Goal: Task Accomplishment & Management: Complete application form

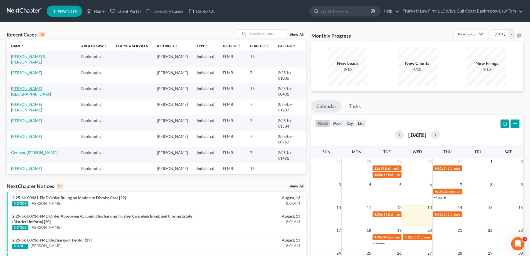
click at [26, 86] on link "[PERSON_NAME][GEOGRAPHIC_DATA]" at bounding box center [31, 91] width 40 height 10
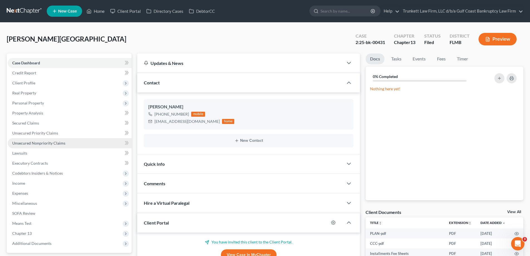
scroll to position [111, 0]
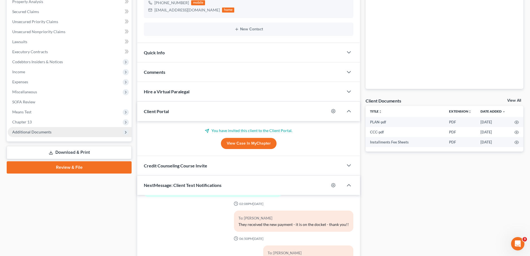
click at [42, 133] on span "Additional Documents" at bounding box center [31, 131] width 39 height 5
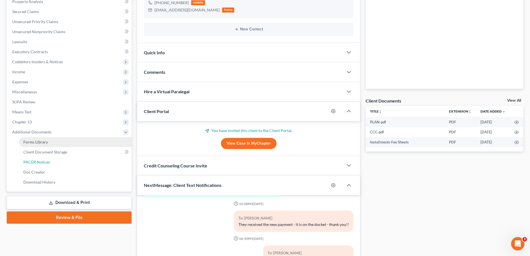
click at [42, 161] on span "PACER Notices" at bounding box center [36, 161] width 27 height 5
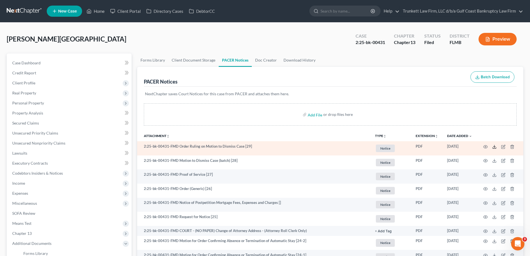
click at [494, 147] on polyline at bounding box center [494, 146] width 2 height 1
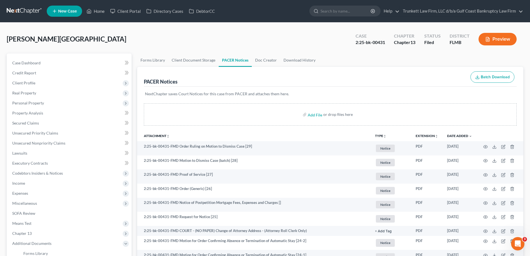
click at [95, 4] on ul "New Case Home Client Portal Directory Cases DebtorCC - No Result - See all resu…" at bounding box center [285, 11] width 476 height 14
click at [95, 9] on link "Home" at bounding box center [96, 11] width 24 height 10
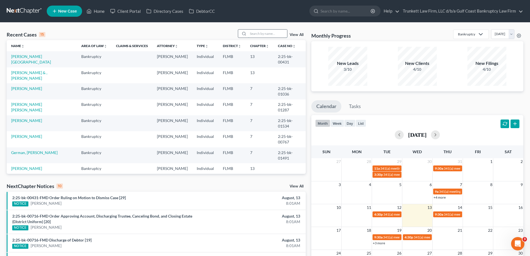
click at [272, 33] on input "search" at bounding box center [267, 33] width 39 height 8
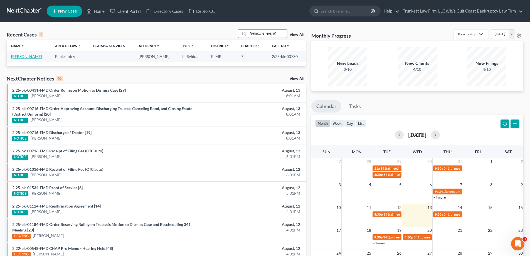
type input "barone"
click at [21, 58] on link "[PERSON_NAME]" at bounding box center [26, 56] width 31 height 5
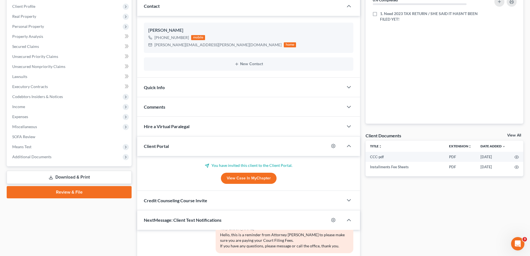
scroll to position [83, 0]
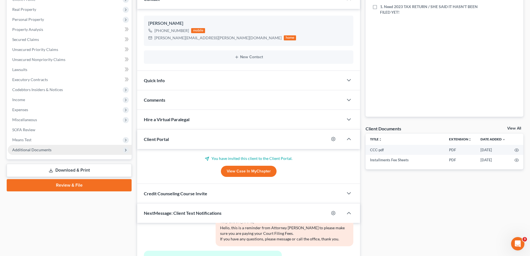
click at [42, 151] on span "Additional Documents" at bounding box center [31, 149] width 39 height 5
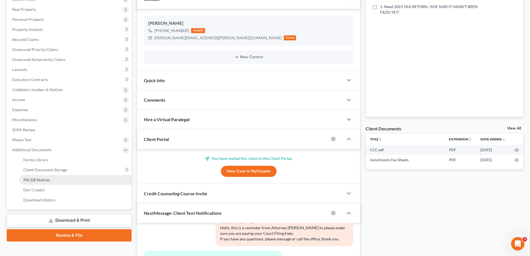
click at [40, 179] on span "PACER Notices" at bounding box center [36, 179] width 27 height 5
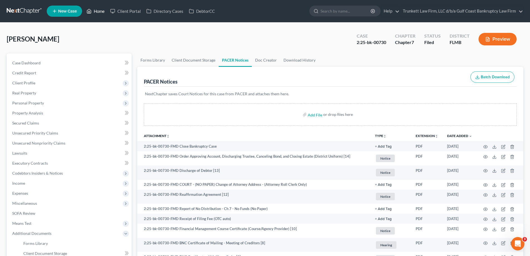
click at [103, 9] on link "Home" at bounding box center [96, 11] width 24 height 10
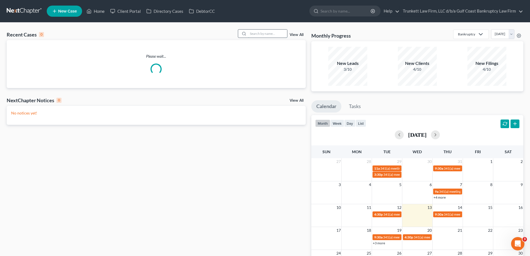
click at [265, 36] on input "search" at bounding box center [267, 33] width 39 height 8
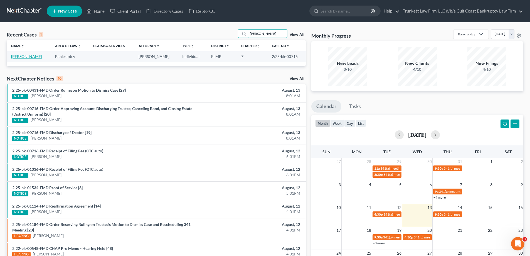
type input "homer"
click at [20, 56] on link "[PERSON_NAME]" at bounding box center [26, 56] width 31 height 5
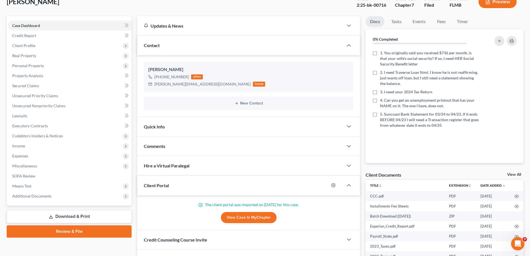
scroll to position [83, 0]
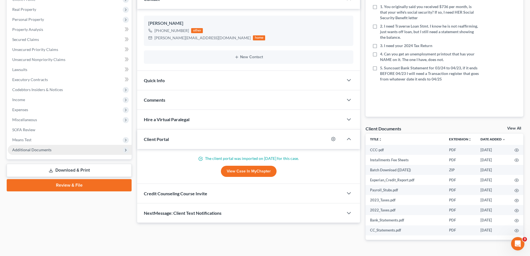
click at [55, 150] on span "Additional Documents" at bounding box center [70, 150] width 124 height 10
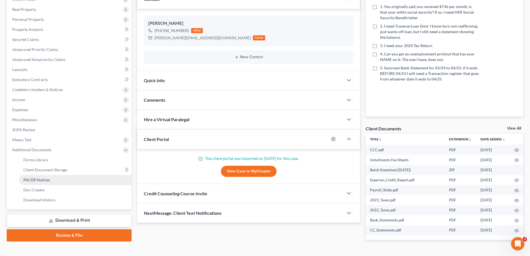
click at [49, 179] on span "PACER Notices" at bounding box center [36, 179] width 27 height 5
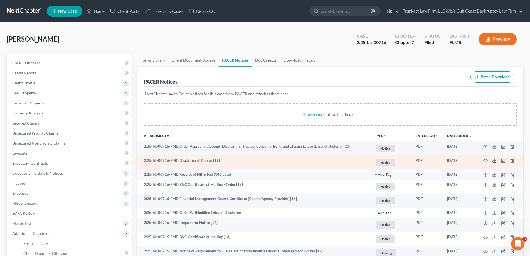
click at [494, 161] on icon at bounding box center [494, 160] width 4 height 4
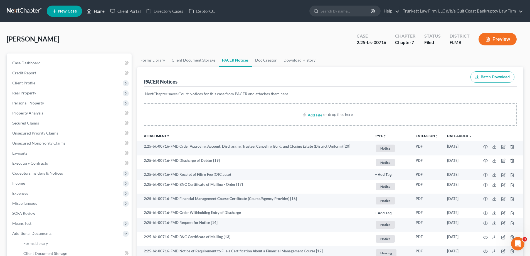
click at [101, 10] on link "Home" at bounding box center [96, 11] width 24 height 10
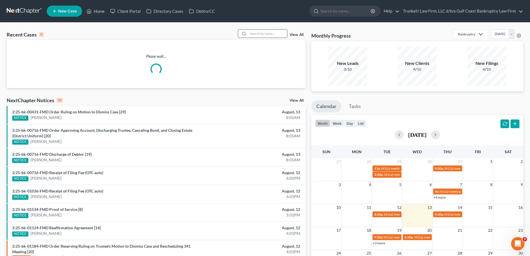
click at [275, 32] on input "search" at bounding box center [267, 33] width 39 height 8
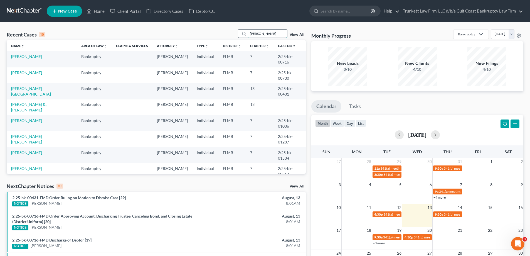
type input "garcia"
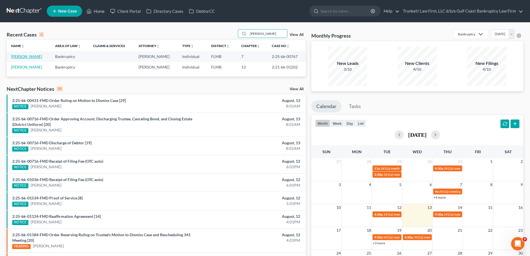
click at [32, 56] on link "[PERSON_NAME]" at bounding box center [26, 56] width 31 height 5
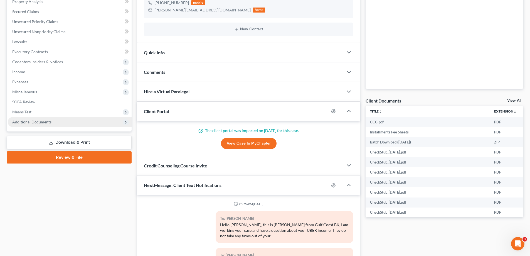
scroll to position [2796, 0]
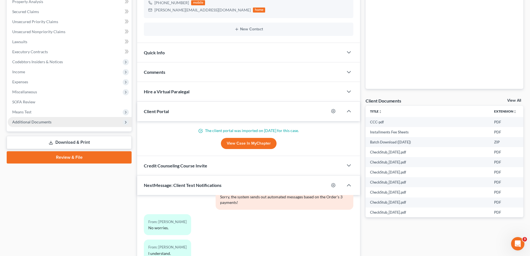
click at [39, 124] on span "Additional Documents" at bounding box center [70, 122] width 124 height 10
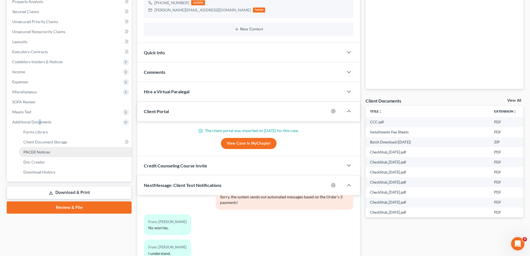
click at [43, 152] on span "PACER Notices" at bounding box center [36, 151] width 27 height 5
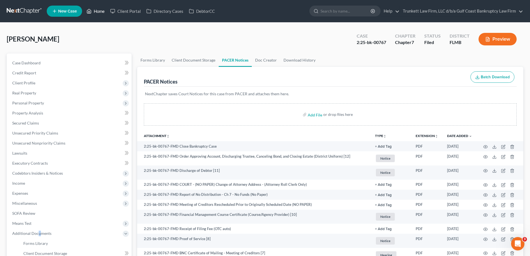
click at [100, 10] on link "Home" at bounding box center [96, 11] width 24 height 10
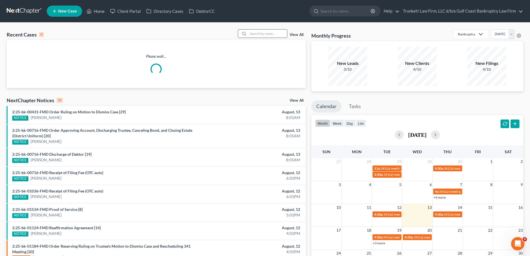
click at [272, 33] on input "search" at bounding box center [267, 33] width 39 height 8
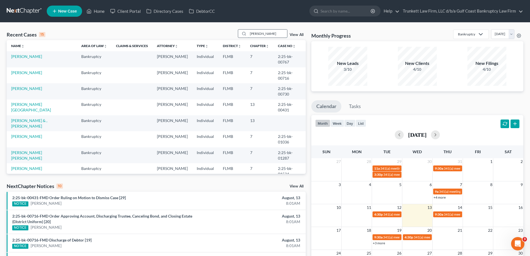
type input "camile"
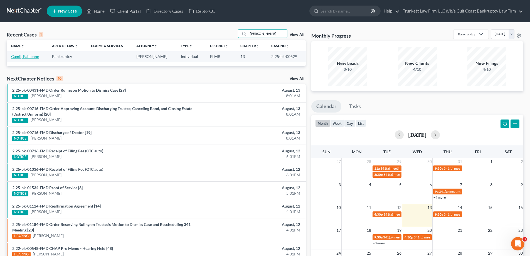
click at [35, 57] on link "Camil, Fabienne" at bounding box center [25, 56] width 28 height 5
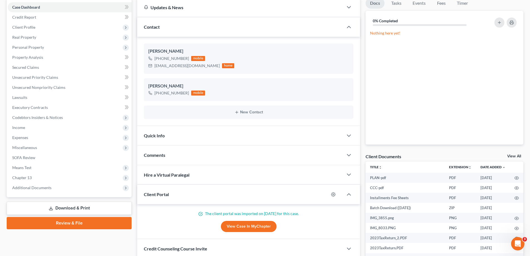
scroll to position [372, 0]
click at [49, 187] on span "Additional Documents" at bounding box center [31, 187] width 39 height 5
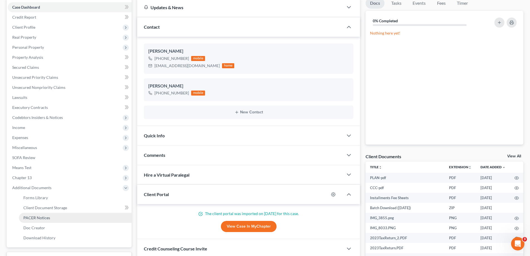
click at [42, 215] on span "PACER Notices" at bounding box center [36, 217] width 27 height 5
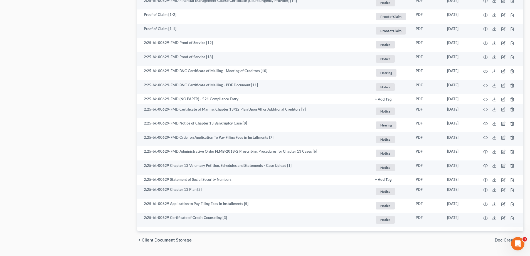
scroll to position [429, 0]
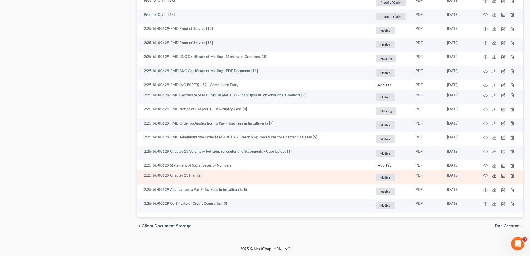
click at [493, 176] on icon at bounding box center [494, 175] width 4 height 4
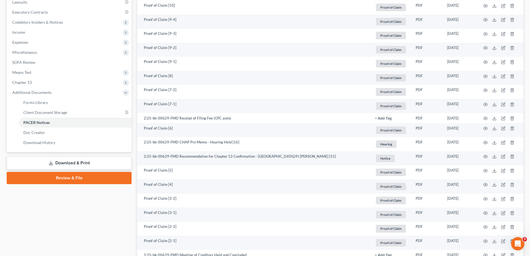
scroll to position [67, 0]
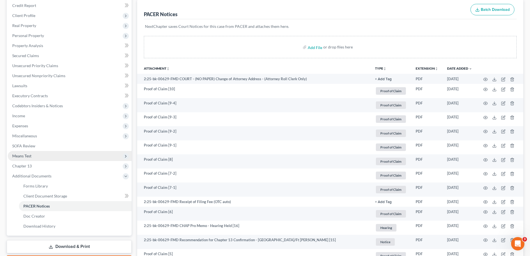
click at [16, 155] on span "Means Test" at bounding box center [21, 155] width 19 height 5
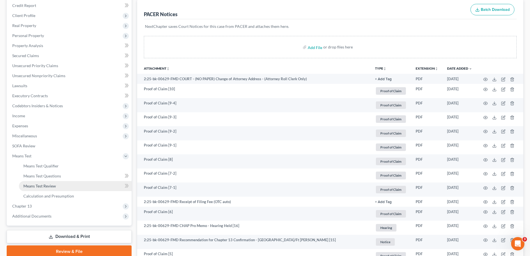
click at [52, 185] on span "Means Test Review" at bounding box center [39, 185] width 33 height 5
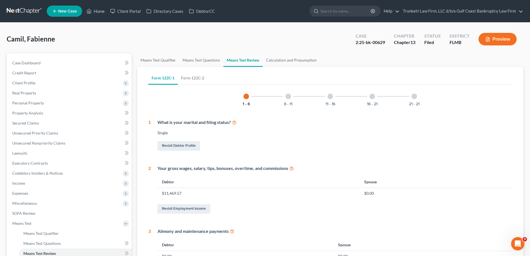
click at [330, 97] on div at bounding box center [330, 96] width 6 height 6
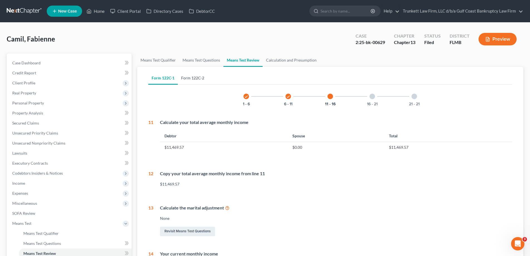
click at [191, 75] on link "Form 122C-2" at bounding box center [193, 77] width 30 height 13
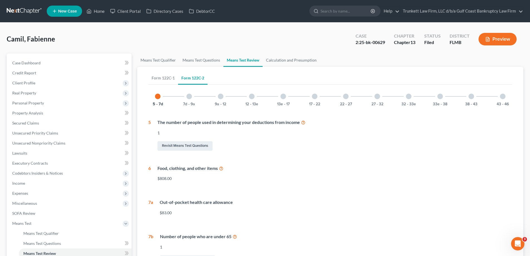
click at [249, 97] on div at bounding box center [252, 96] width 6 height 6
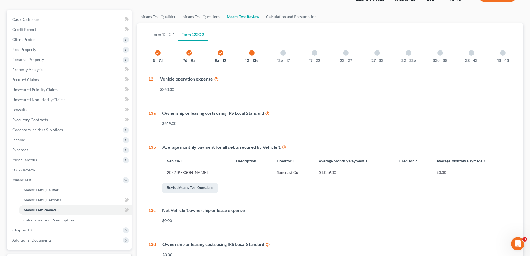
scroll to position [56, 0]
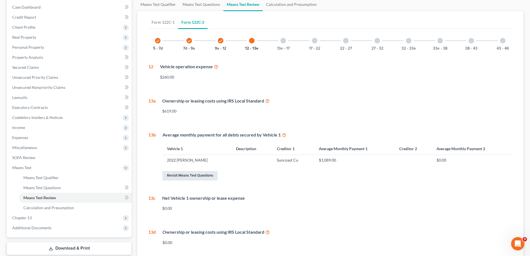
click at [197, 175] on link "Revisit Means Test Questions" at bounding box center [189, 175] width 55 height 9
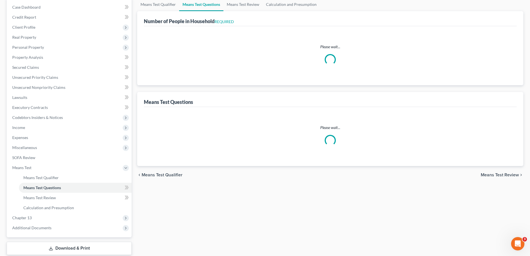
scroll to position [8, 0]
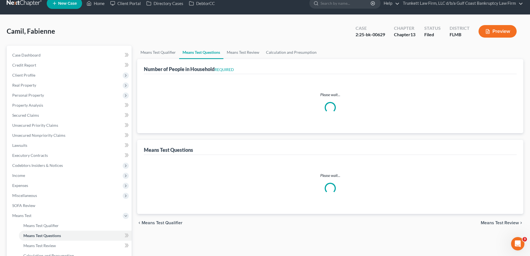
select select "1"
select select "60"
select select "1"
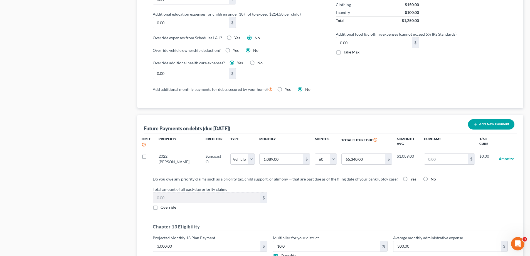
scroll to position [445, 0]
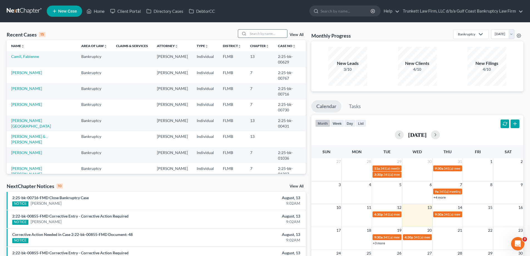
click at [249, 34] on input "search" at bounding box center [267, 33] width 39 height 8
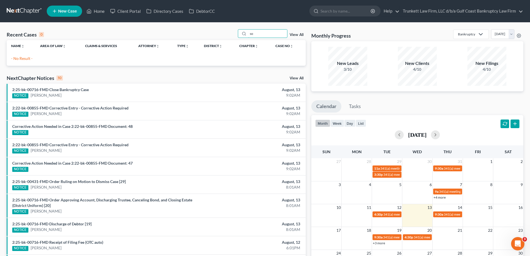
type input "s"
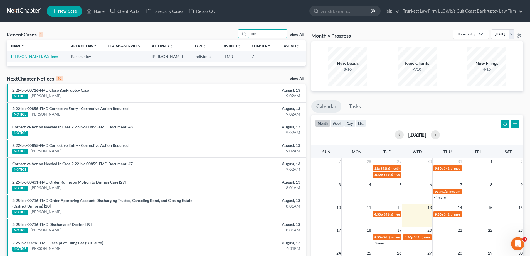
type input "sote"
click at [32, 57] on link "[PERSON_NAME], Warleen" at bounding box center [34, 56] width 47 height 5
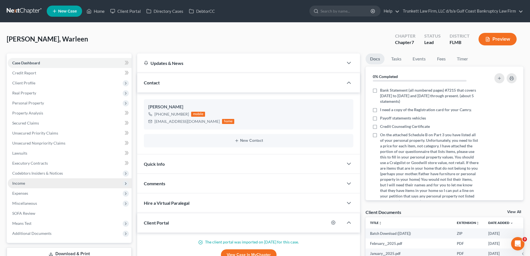
click at [34, 182] on span "Income" at bounding box center [70, 183] width 124 height 10
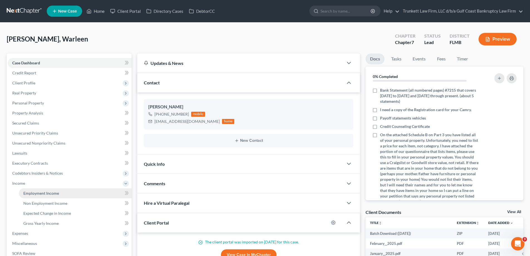
click at [51, 193] on span "Employment Income" at bounding box center [41, 192] width 36 height 5
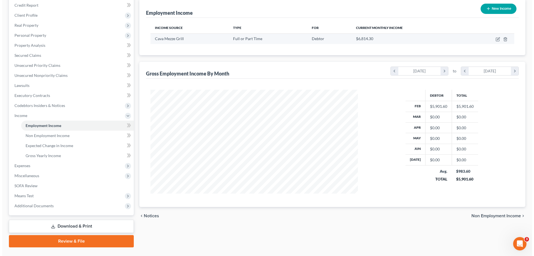
scroll to position [80, 0]
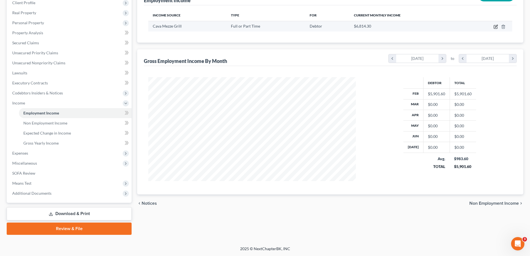
click at [496, 26] on icon "button" at bounding box center [496, 26] width 3 height 3
select select "0"
select select "9"
select select "2"
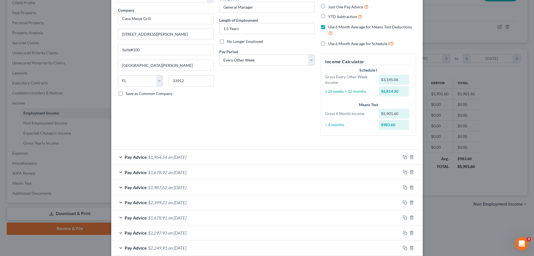
scroll to position [0, 0]
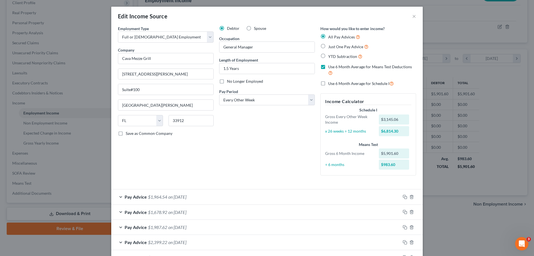
click at [403, 193] on div at bounding box center [411, 196] width 22 height 9
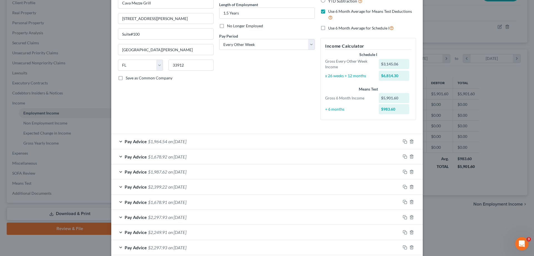
scroll to position [54, 0]
click at [403, 140] on icon "button" at bounding box center [405, 142] width 4 height 4
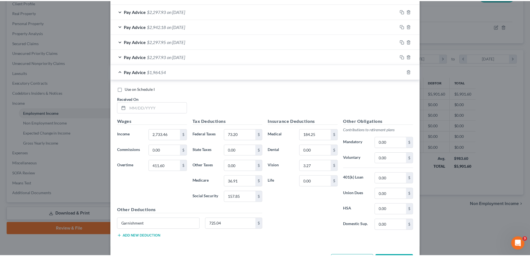
scroll to position [403, 0]
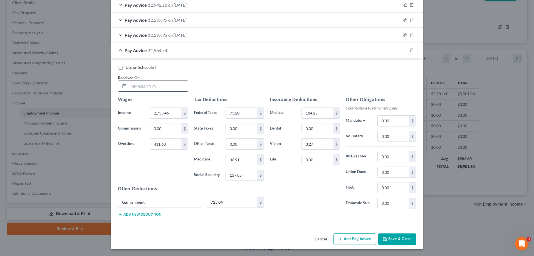
click at [140, 86] on input "text" at bounding box center [157, 86] width 59 height 11
type input "[DATE]"
click at [174, 115] on input "2,733.46" at bounding box center [165, 113] width 31 height 11
type input "2,788.46"
click at [251, 109] on input "73.20" at bounding box center [241, 113] width 31 height 11
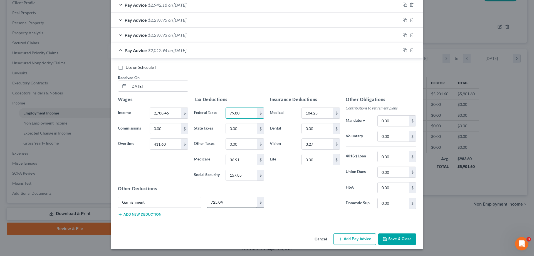
type input "79.80"
click at [229, 202] on input "725.04" at bounding box center [232, 202] width 51 height 11
click at [401, 240] on button "Save & Close" at bounding box center [397, 239] width 38 height 12
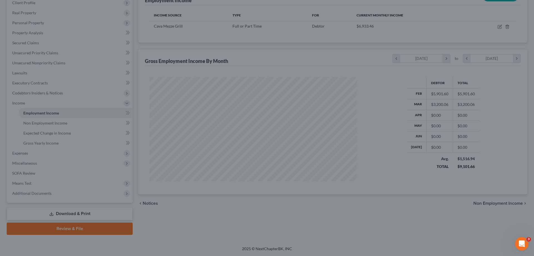
scroll to position [277930, 277815]
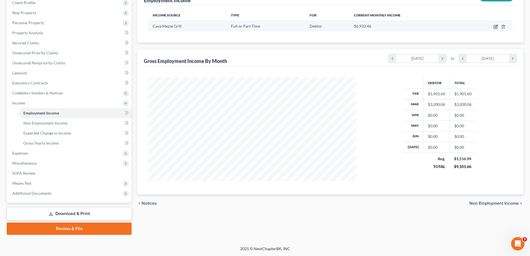
click at [495, 26] on icon "button" at bounding box center [495, 26] width 4 height 4
select select "0"
select select "9"
select select "2"
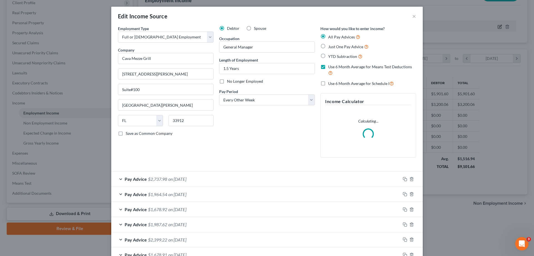
scroll to position [105, 220]
click at [403, 179] on icon "button" at bounding box center [405, 179] width 4 height 4
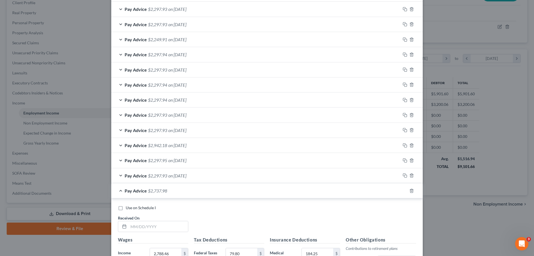
scroll to position [417, 0]
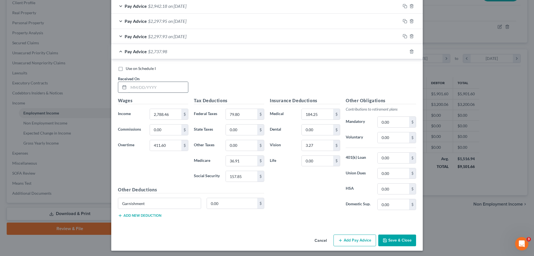
click at [151, 86] on input "text" at bounding box center [157, 87] width 59 height 11
type input "[DATE]"
click at [403, 51] on icon "button" at bounding box center [405, 51] width 4 height 4
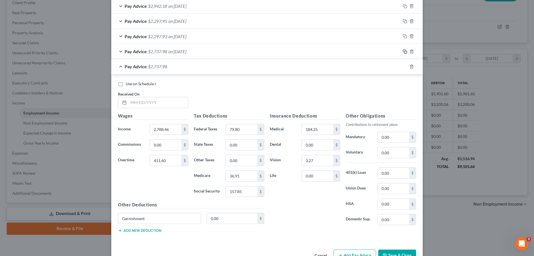
scroll to position [433, 0]
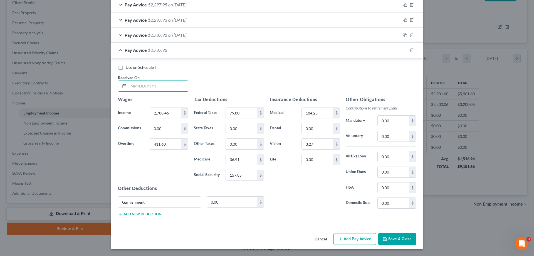
drag, startPoint x: 160, startPoint y: 81, endPoint x: 104, endPoint y: 108, distance: 61.7
click at [160, 81] on input "text" at bounding box center [157, 86] width 59 height 11
click at [133, 89] on input "text" at bounding box center [157, 86] width 59 height 11
type input "[DATE]"
click at [403, 51] on icon "button" at bounding box center [405, 50] width 4 height 4
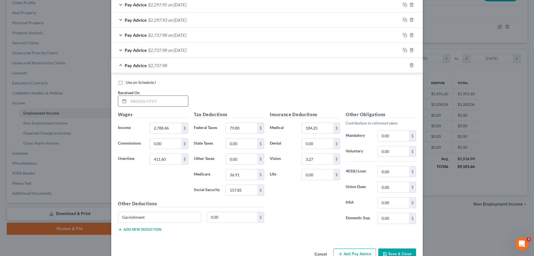
click at [147, 100] on input "text" at bounding box center [157, 101] width 59 height 11
type input "[DATE]"
click at [403, 66] on icon "button" at bounding box center [405, 65] width 4 height 4
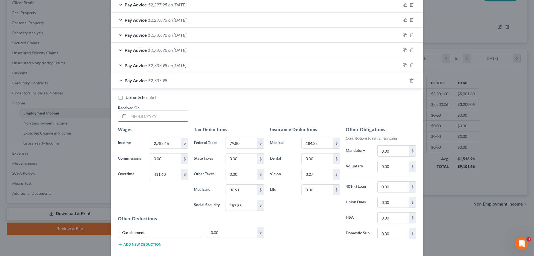
click at [158, 119] on input "text" at bounding box center [157, 116] width 59 height 11
type input "[DATE]"
click at [403, 80] on icon "button" at bounding box center [405, 80] width 4 height 4
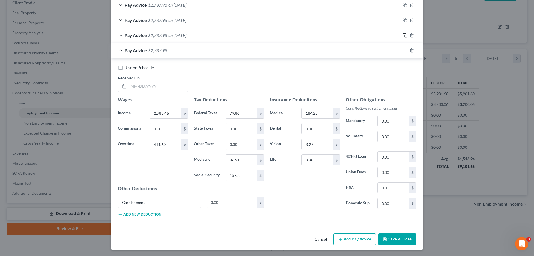
scroll to position [479, 0]
click at [150, 84] on input "text" at bounding box center [157, 86] width 59 height 11
type input "[DATE]"
click at [404, 51] on rect "button" at bounding box center [405, 50] width 3 height 3
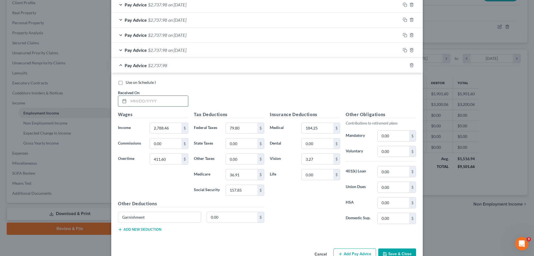
click at [149, 99] on input "text" at bounding box center [157, 101] width 59 height 11
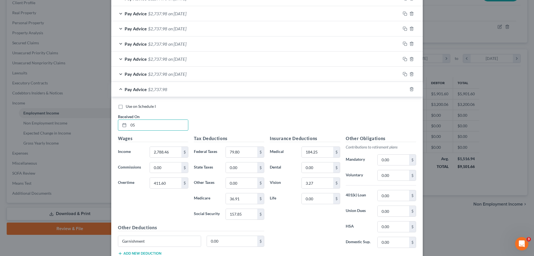
scroll to position [423, 0]
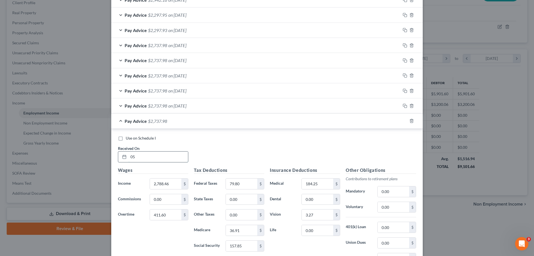
click at [137, 155] on input "05" at bounding box center [157, 156] width 59 height 11
type input "[DATE]"
click at [405, 122] on rect "button" at bounding box center [405, 121] width 3 height 3
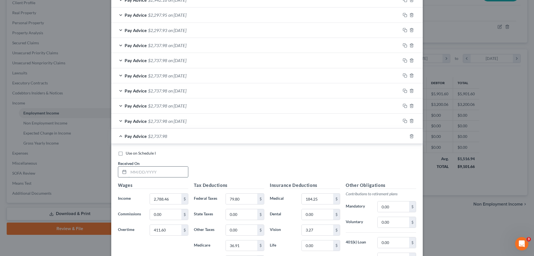
click at [156, 174] on input "text" at bounding box center [157, 171] width 59 height 11
type input "[DATE]"
click at [173, 231] on input "411.60" at bounding box center [165, 229] width 31 height 11
type input "23.08"
click at [403, 136] on icon "button" at bounding box center [405, 136] width 4 height 4
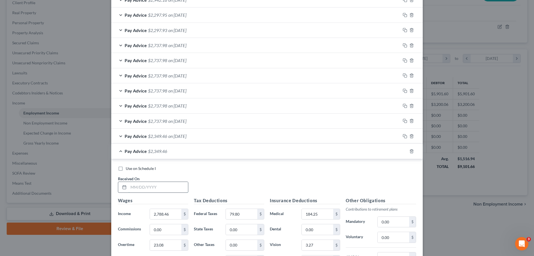
click at [171, 182] on input "text" at bounding box center [157, 187] width 59 height 11
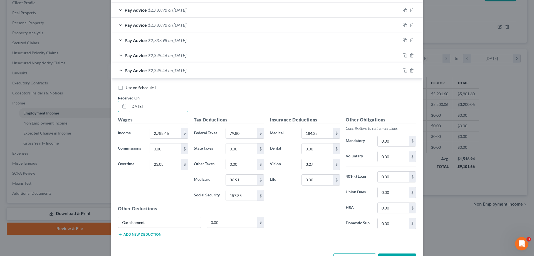
scroll to position [524, 0]
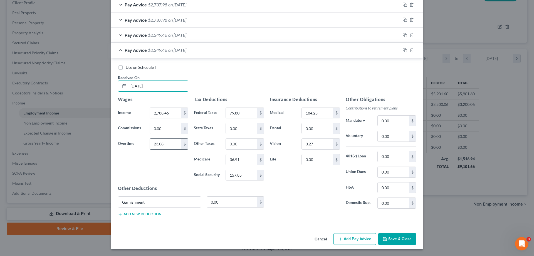
type input "[DATE]"
click at [165, 143] on input "23.08" at bounding box center [165, 143] width 31 height 11
click at [404, 53] on div at bounding box center [411, 50] width 22 height 9
click at [404, 51] on icon "button" at bounding box center [405, 50] width 4 height 4
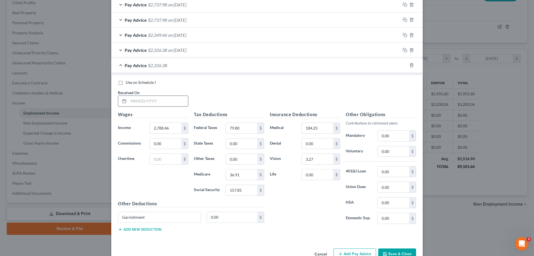
click at [160, 104] on input "text" at bounding box center [157, 101] width 59 height 11
type input "[DATE]"
click at [171, 157] on input "text" at bounding box center [165, 158] width 31 height 11
type input "23.08"
click at [401, 249] on button "Save & Close" at bounding box center [397, 254] width 38 height 12
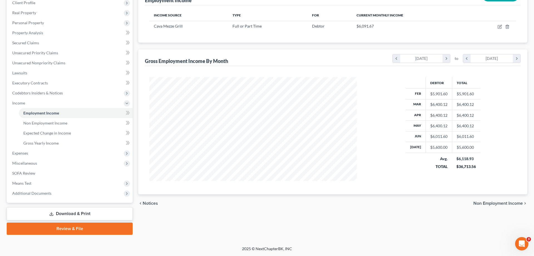
scroll to position [277930, 277815]
click at [496, 26] on icon "button" at bounding box center [496, 26] width 3 height 3
select select "0"
select select "9"
select select "2"
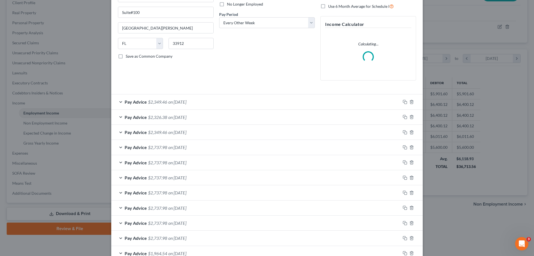
scroll to position [83, 0]
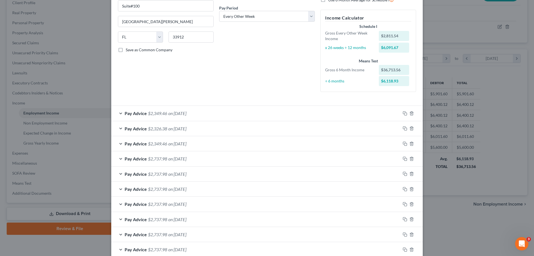
click at [161, 157] on span "$2,737.98" at bounding box center [157, 158] width 19 height 5
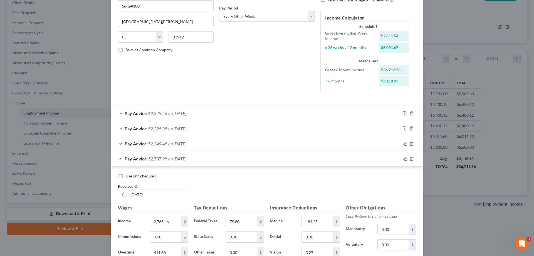
scroll to position [167, 0]
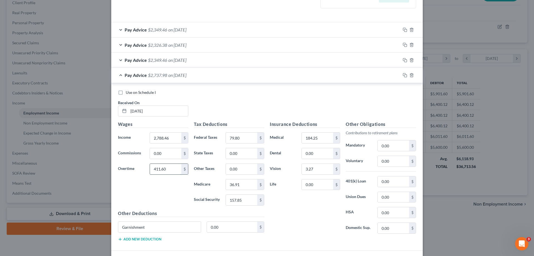
click at [170, 169] on input "411.60" at bounding box center [165, 168] width 31 height 11
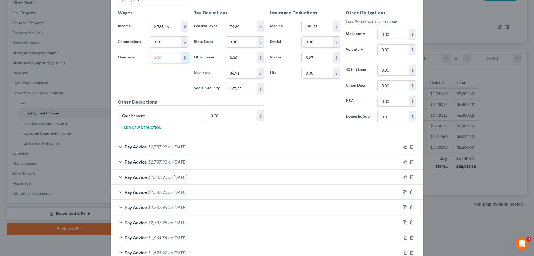
scroll to position [361, 0]
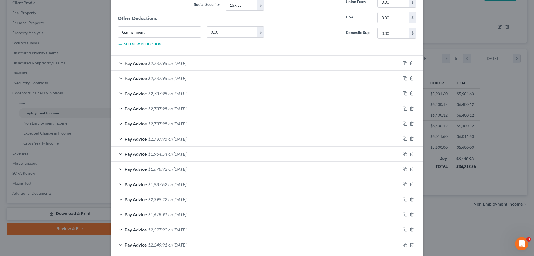
click at [149, 65] on span "$2,737.98" at bounding box center [157, 62] width 19 height 5
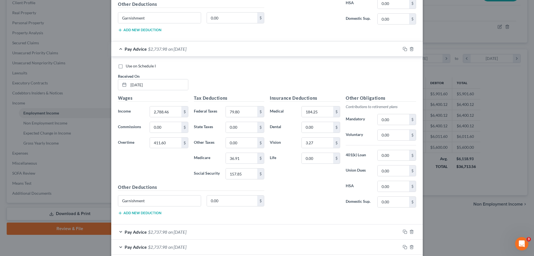
scroll to position [389, 0]
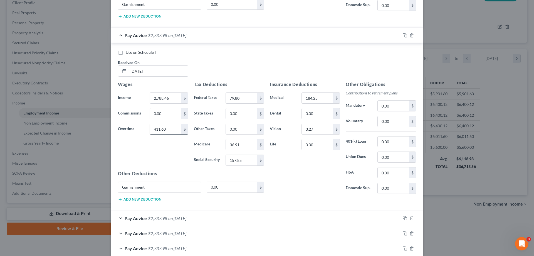
click at [172, 128] on input "411.60" at bounding box center [165, 129] width 31 height 11
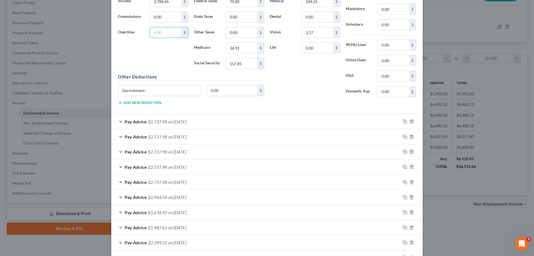
scroll to position [500, 0]
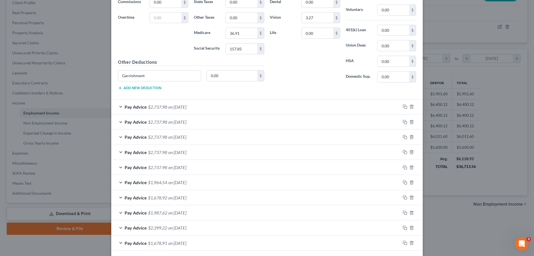
click at [184, 106] on span "on [DATE]" at bounding box center [177, 106] width 18 height 5
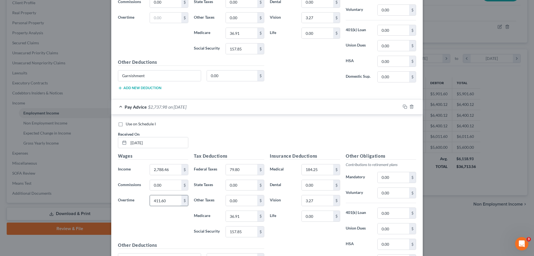
click at [173, 199] on input "411.60" at bounding box center [165, 200] width 31 height 11
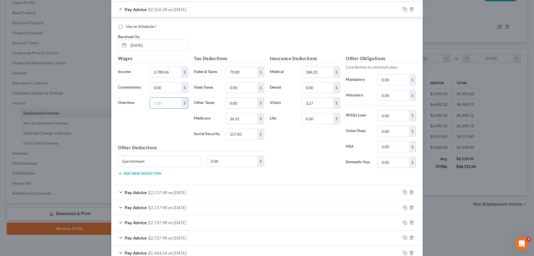
scroll to position [639, 0]
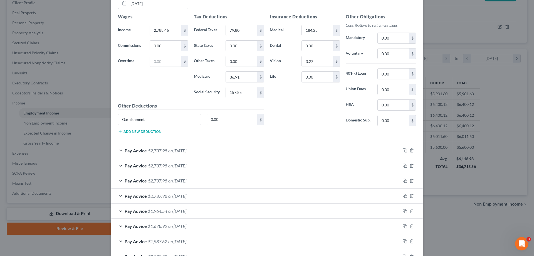
click at [168, 151] on span "on [DATE]" at bounding box center [177, 150] width 18 height 5
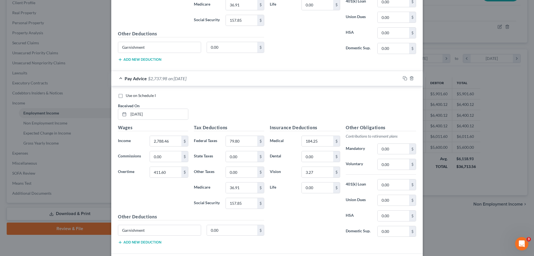
scroll to position [723, 0]
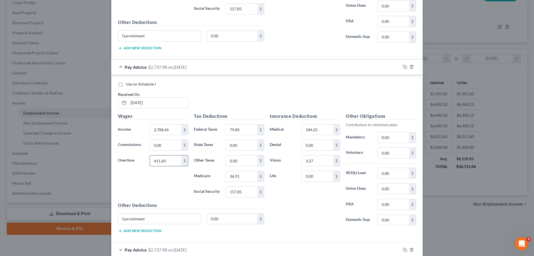
click at [169, 159] on input "411.60" at bounding box center [165, 160] width 31 height 11
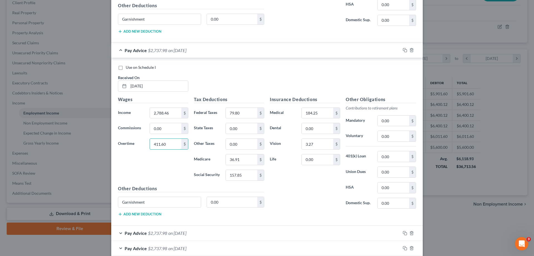
scroll to position [806, 0]
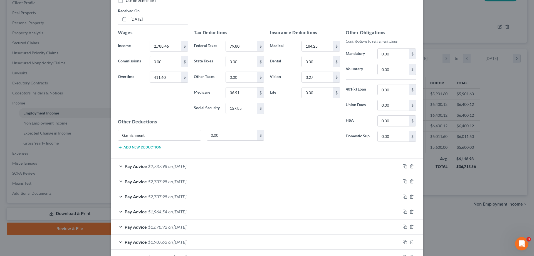
click at [172, 169] on div "Pay Advice $2,737.98 on [DATE]" at bounding box center [255, 165] width 289 height 15
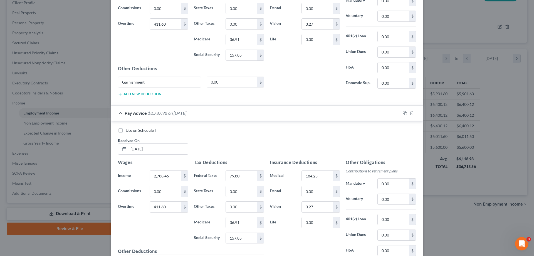
scroll to position [890, 0]
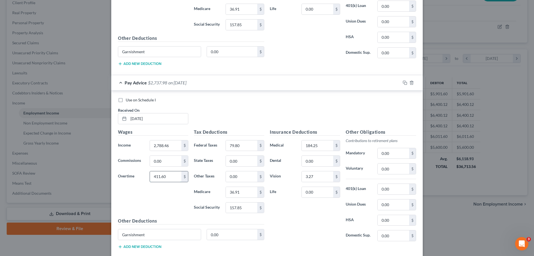
click at [173, 175] on input "411.60" at bounding box center [165, 176] width 31 height 11
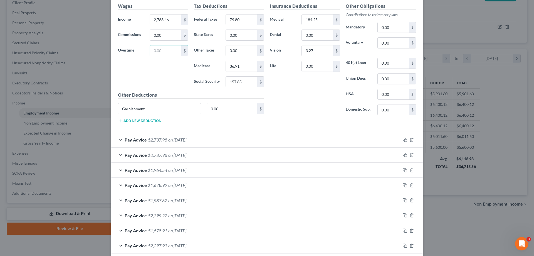
scroll to position [1029, 0]
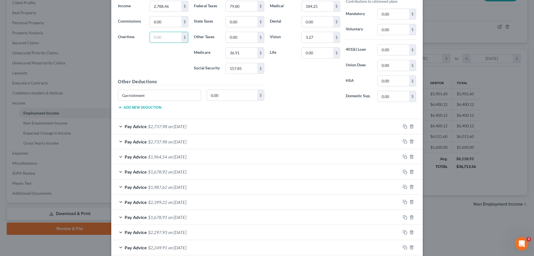
click at [160, 128] on span "$2,737.98" at bounding box center [157, 125] width 19 height 5
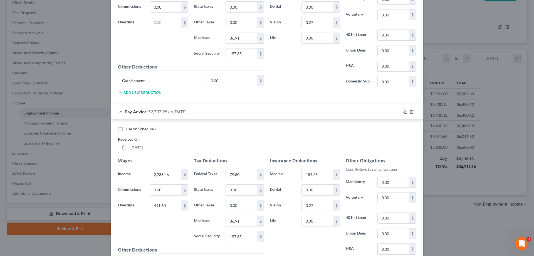
scroll to position [1057, 0]
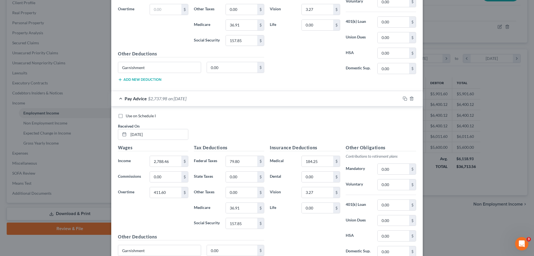
click at [175, 185] on div "Wages Income * 2,788.46 $ Commissions 0.00 $ Overtime 411.60 $" at bounding box center [153, 188] width 76 height 89
click at [170, 196] on input "411.60" at bounding box center [165, 192] width 31 height 11
click at [159, 194] on input "text" at bounding box center [165, 192] width 31 height 11
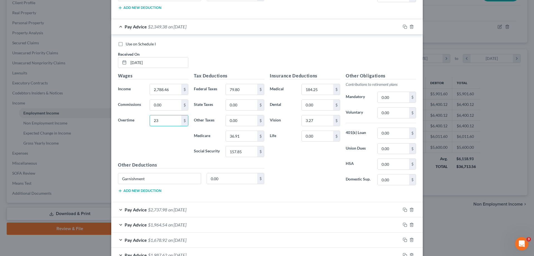
scroll to position [1196, 0]
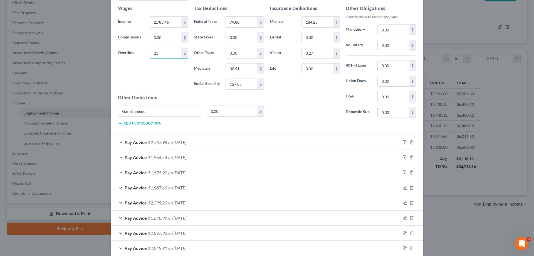
type input "23"
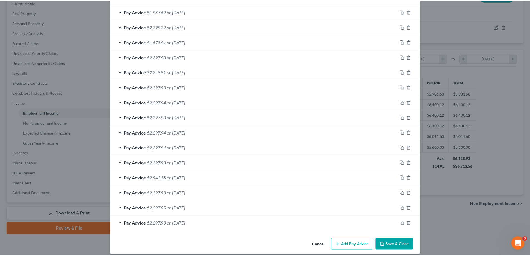
scroll to position [1377, 0]
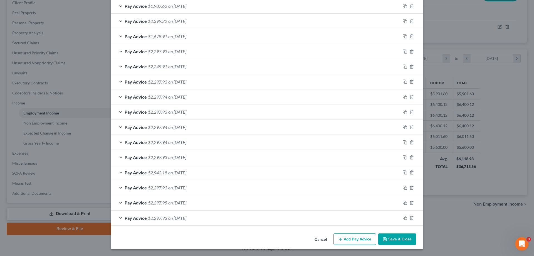
click at [400, 239] on button "Save & Close" at bounding box center [397, 239] width 38 height 12
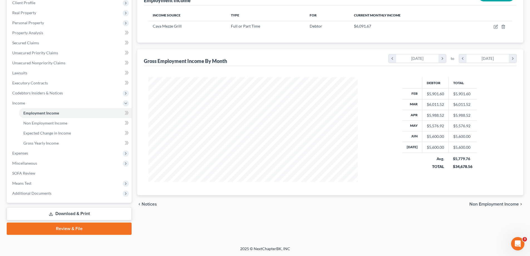
scroll to position [277930, 277815]
click at [29, 173] on span "SOFA Review" at bounding box center [23, 172] width 23 height 5
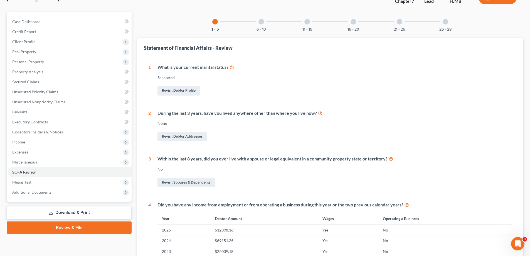
scroll to position [111, 0]
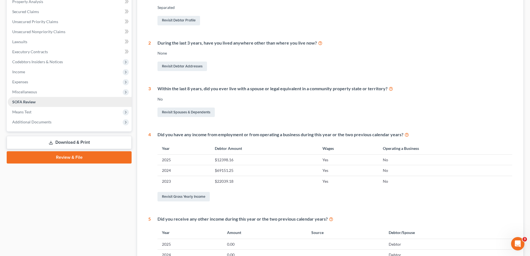
click at [42, 105] on link "SOFA Review" at bounding box center [70, 102] width 124 height 10
click at [25, 113] on span "Means Test" at bounding box center [21, 111] width 19 height 5
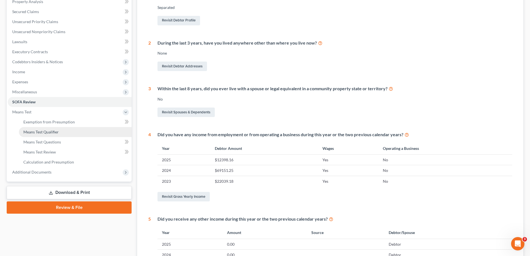
click at [51, 129] on span "Means Test Qualifier" at bounding box center [40, 131] width 35 height 5
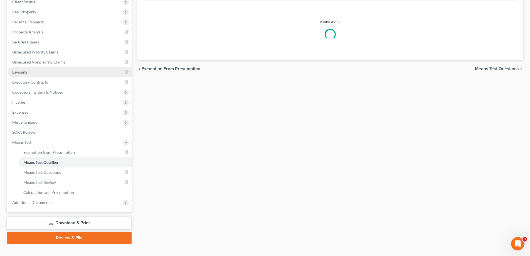
scroll to position [83, 0]
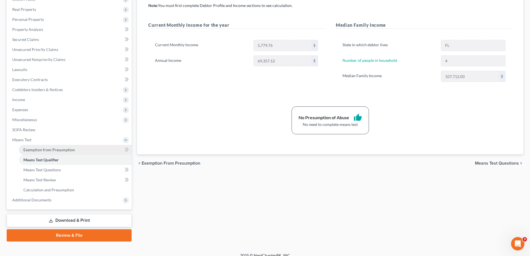
click at [68, 147] on span "Exemption from Presumption" at bounding box center [48, 149] width 51 height 5
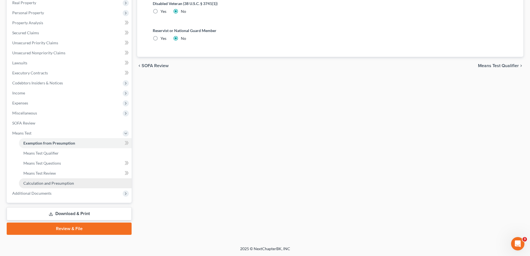
click at [59, 183] on span "Calculation and Presumption" at bounding box center [48, 182] width 51 height 5
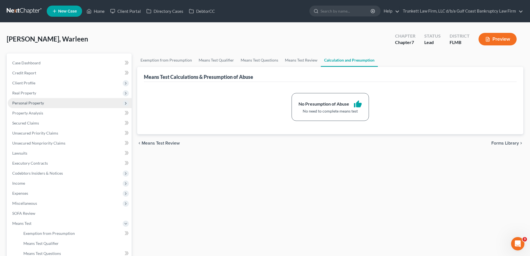
click at [36, 103] on span "Personal Property" at bounding box center [28, 102] width 32 height 5
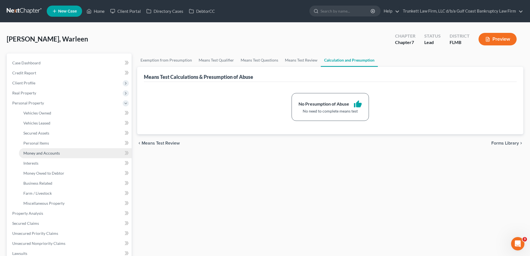
click at [48, 151] on span "Money and Accounts" at bounding box center [41, 152] width 36 height 5
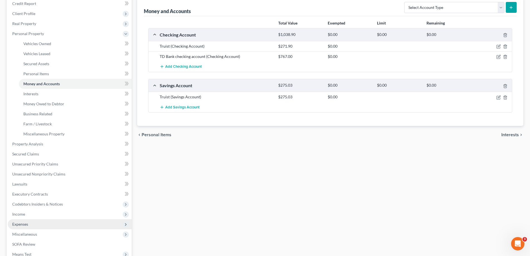
scroll to position [83, 0]
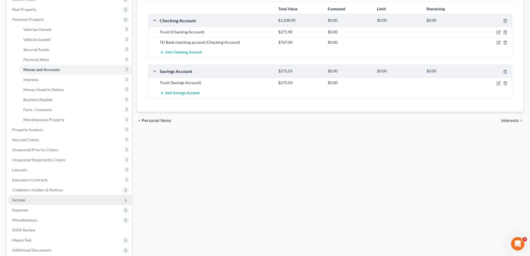
click at [29, 197] on span "Income" at bounding box center [70, 200] width 124 height 10
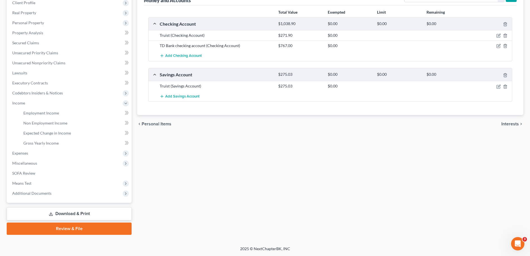
scroll to position [80, 0]
click at [41, 119] on link "Non Employment Income" at bounding box center [75, 123] width 113 height 10
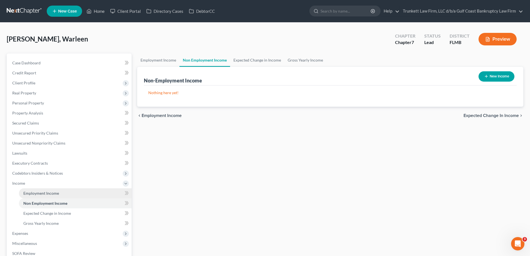
click at [54, 192] on span "Employment Income" at bounding box center [41, 192] width 36 height 5
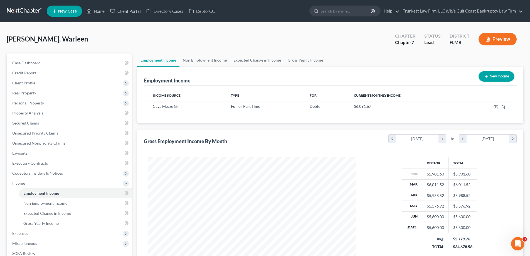
scroll to position [104, 219]
click at [38, 104] on span "Personal Property" at bounding box center [28, 102] width 32 height 5
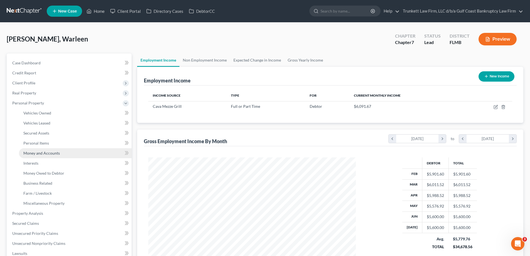
click at [46, 149] on link "Money and Accounts" at bounding box center [75, 153] width 113 height 10
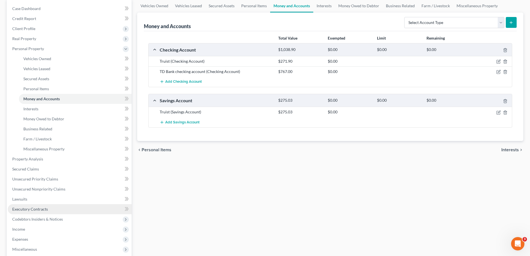
scroll to position [56, 0]
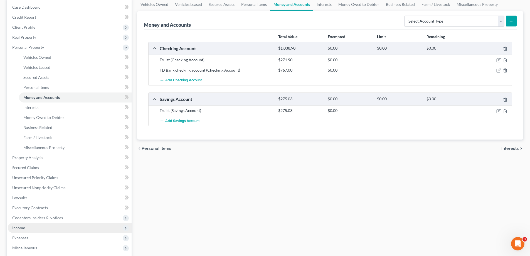
click at [36, 226] on span "Income" at bounding box center [70, 227] width 124 height 10
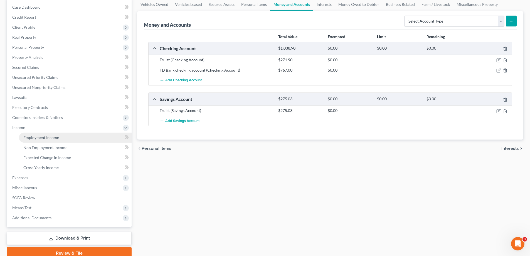
click at [47, 137] on span "Employment Income" at bounding box center [41, 137] width 36 height 5
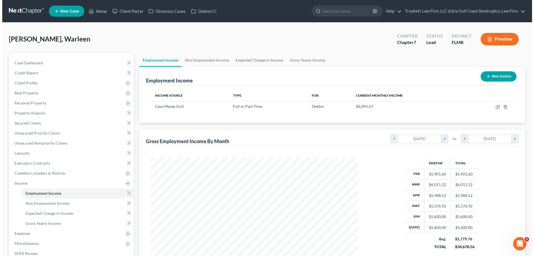
scroll to position [104, 219]
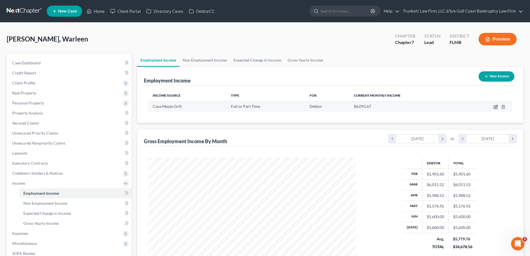
click at [495, 108] on icon "button" at bounding box center [495, 107] width 4 height 4
select select "0"
select select "9"
select select "2"
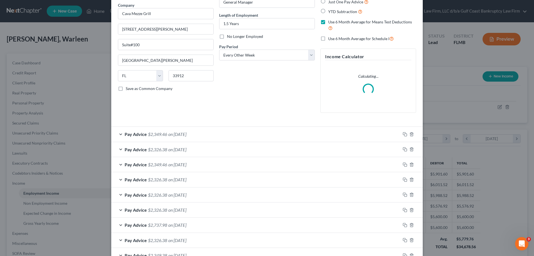
scroll to position [56, 0]
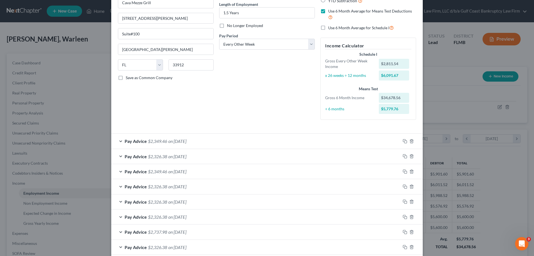
click at [172, 171] on span "on [DATE]" at bounding box center [177, 170] width 18 height 5
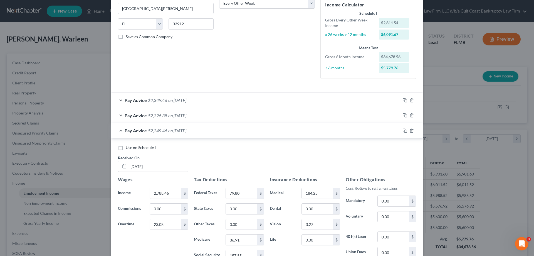
scroll to position [83, 0]
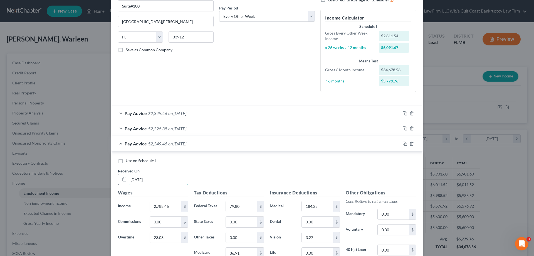
click at [135, 180] on input "[DATE]" at bounding box center [157, 179] width 59 height 11
type input "[DATE]"
click at [249, 178] on div "Use on Schedule I Received On * [DATE]" at bounding box center [267, 173] width 304 height 31
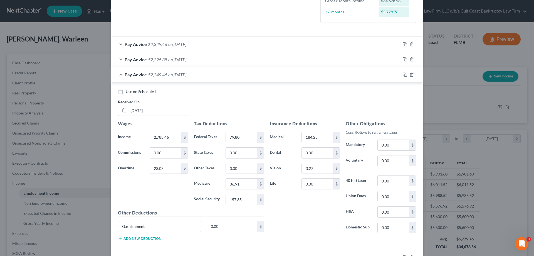
scroll to position [139, 0]
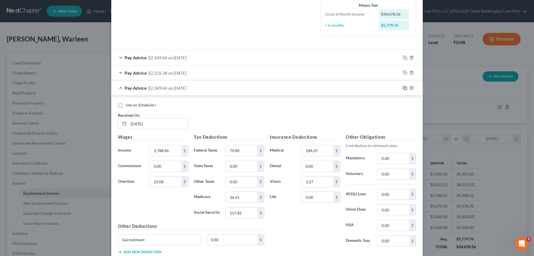
click at [404, 87] on rect "button" at bounding box center [405, 88] width 3 height 3
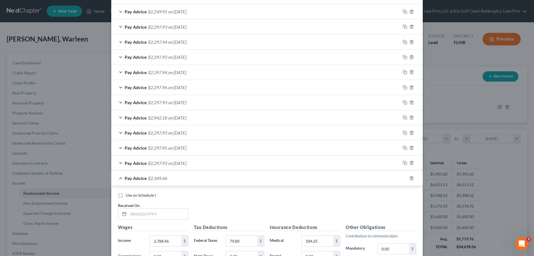
scroll to position [445, 0]
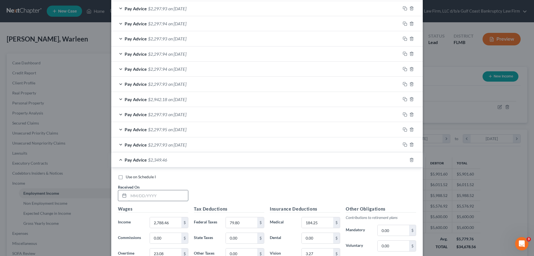
click at [154, 195] on input "text" at bounding box center [157, 195] width 59 height 11
type input "[DATE]"
click at [172, 222] on input "2,788.46" at bounding box center [165, 222] width 31 height 11
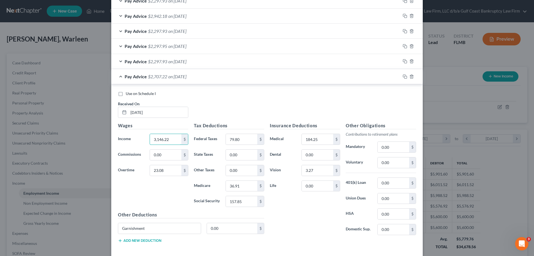
scroll to position [528, 0]
type input "3,146.22"
click at [168, 171] on input "23.08" at bounding box center [165, 170] width 31 height 11
click at [245, 135] on input "79.80" at bounding box center [241, 138] width 31 height 11
click at [168, 140] on input "3,146.22" at bounding box center [165, 138] width 31 height 11
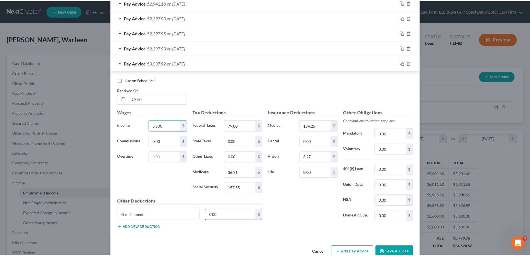
scroll to position [554, 0]
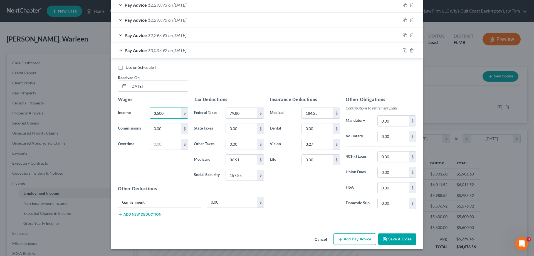
type input "3,500"
click at [401, 238] on button "Save & Close" at bounding box center [397, 239] width 38 height 12
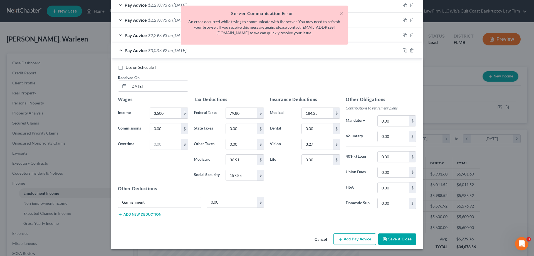
click at [267, 75] on div "Use on Schedule I Received On * [DATE]" at bounding box center [267, 80] width 304 height 31
click at [343, 11] on button "×" at bounding box center [341, 13] width 4 height 7
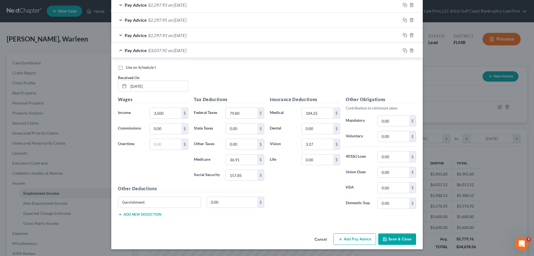
click at [393, 242] on button "Save & Close" at bounding box center [397, 239] width 38 height 12
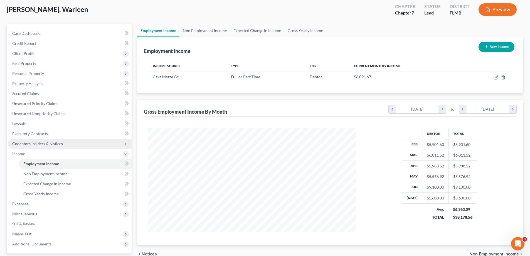
scroll to position [80, 0]
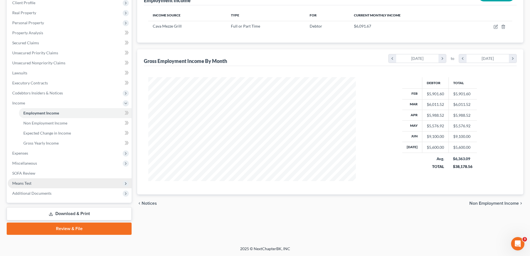
click at [32, 183] on span "Means Test" at bounding box center [70, 183] width 124 height 10
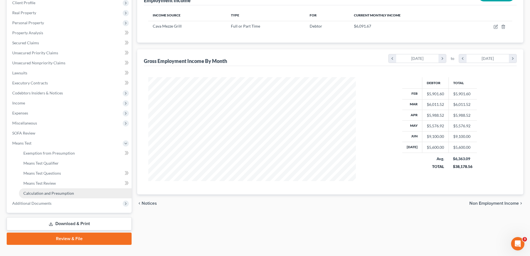
click at [58, 192] on span "Calculation and Presumption" at bounding box center [48, 192] width 51 height 5
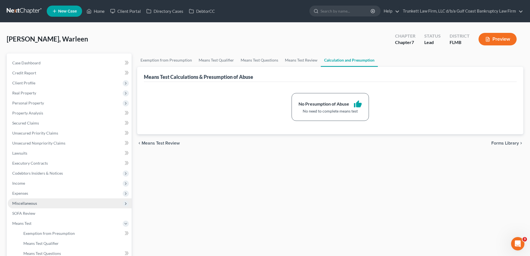
scroll to position [56, 0]
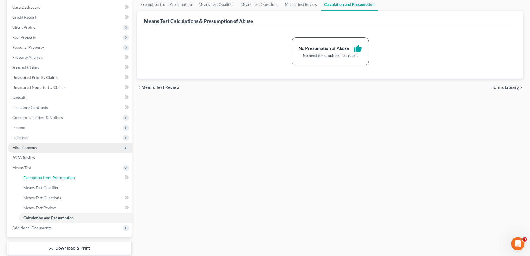
click at [56, 178] on span "Exemption from Presumption" at bounding box center [48, 177] width 51 height 5
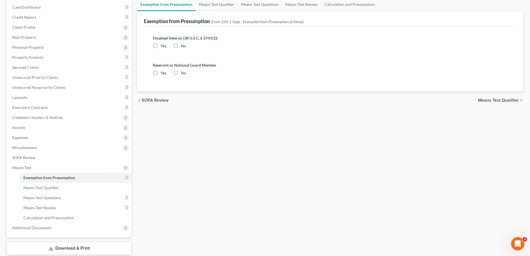
radio input "true"
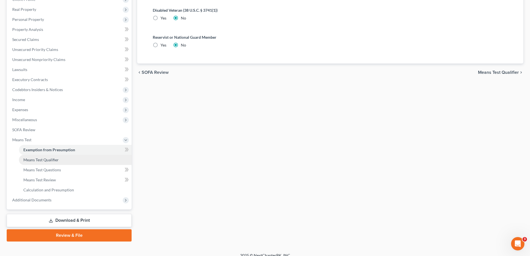
click at [59, 157] on link "Means Test Qualifier" at bounding box center [75, 160] width 113 height 10
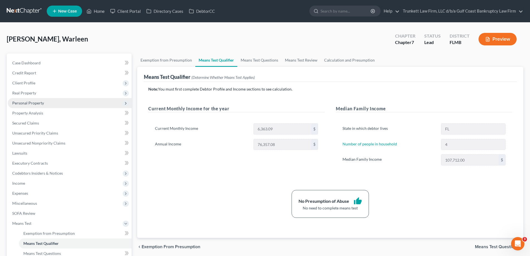
click at [39, 101] on span "Personal Property" at bounding box center [28, 102] width 32 height 5
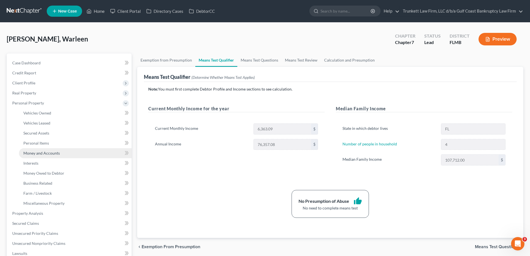
click at [46, 153] on span "Money and Accounts" at bounding box center [41, 152] width 36 height 5
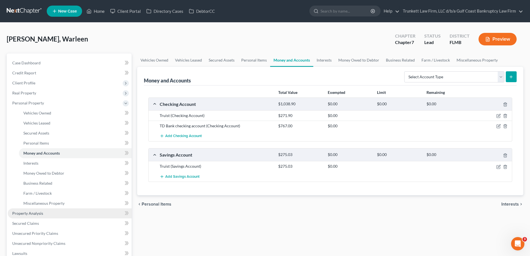
drag, startPoint x: 38, startPoint y: 213, endPoint x: 43, endPoint y: 210, distance: 6.0
click at [38, 213] on span "Property Analysis" at bounding box center [27, 212] width 31 height 5
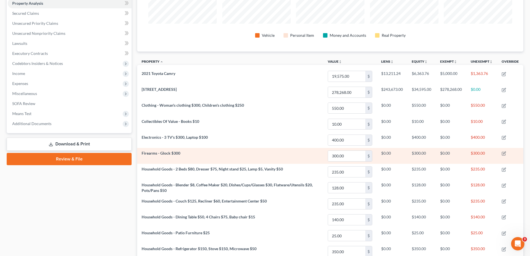
scroll to position [68, 0]
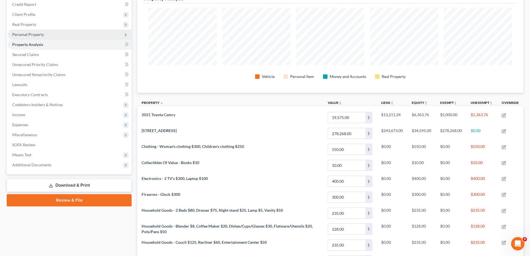
click at [40, 35] on span "Personal Property" at bounding box center [28, 34] width 32 height 5
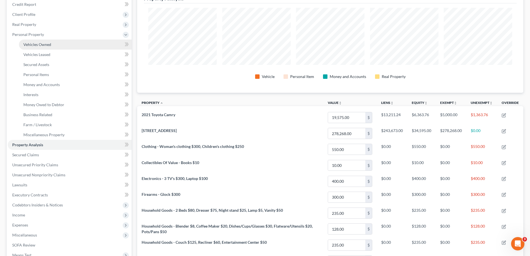
click at [49, 47] on link "Vehicles Owned" at bounding box center [75, 44] width 113 height 10
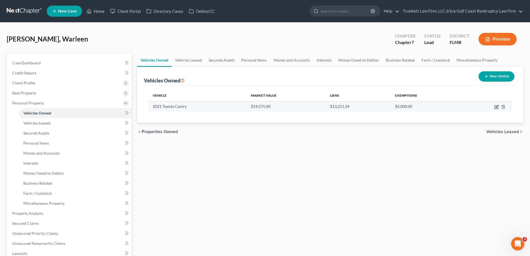
click at [496, 108] on icon "button" at bounding box center [496, 107] width 4 height 4
select select "0"
select select "5"
select select "2"
select select "0"
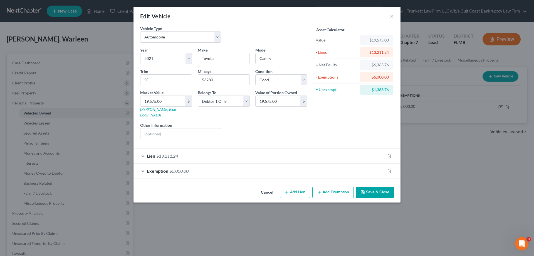
click at [328, 186] on button "Add Exemption" at bounding box center [332, 192] width 41 height 12
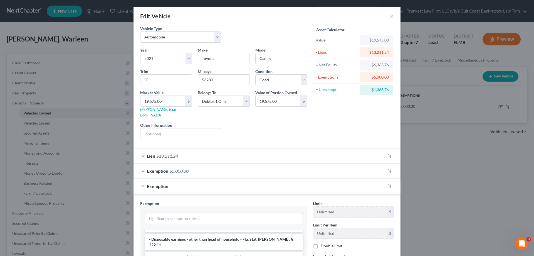
scroll to position [56, 0]
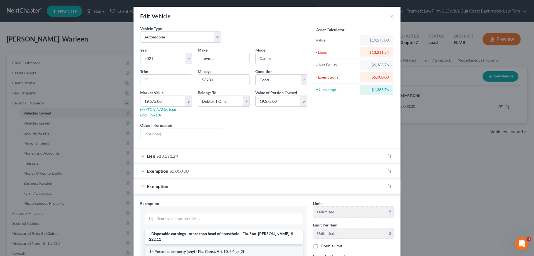
click at [202, 246] on li "1 - Personal property (any) - Fla. Const. Art.10, § 4(a) (2)" at bounding box center [224, 251] width 158 height 10
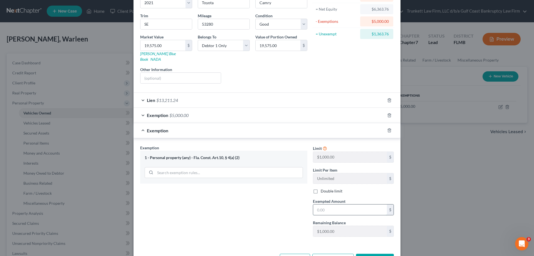
click at [329, 204] on input "text" at bounding box center [350, 209] width 74 height 11
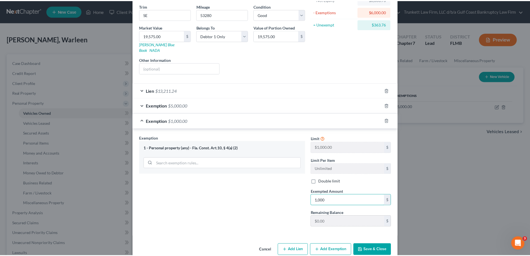
scroll to position [71, 0]
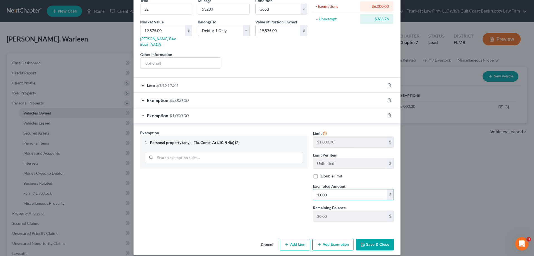
type input "1,000"
click at [379, 239] on button "Save & Close" at bounding box center [375, 244] width 38 height 12
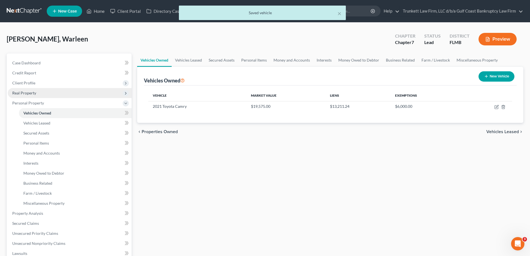
click at [36, 90] on span "Real Property" at bounding box center [70, 93] width 124 height 10
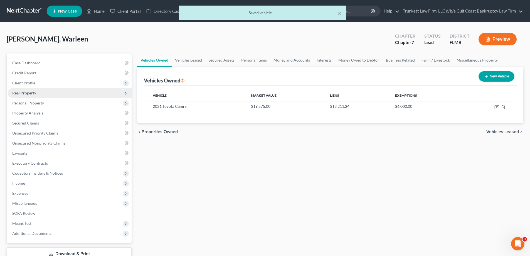
click at [40, 92] on span "Real Property" at bounding box center [70, 93] width 124 height 10
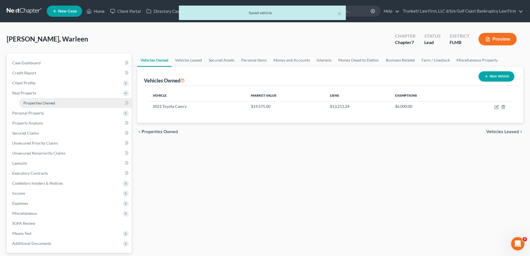
click at [43, 104] on span "Properties Owned" at bounding box center [39, 102] width 32 height 5
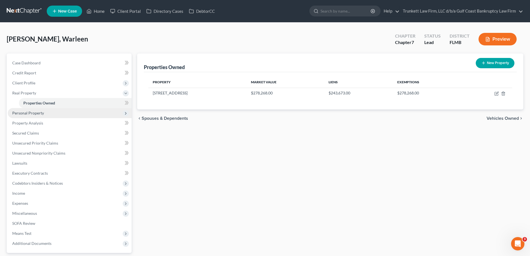
click at [38, 115] on span "Personal Property" at bounding box center [28, 112] width 32 height 5
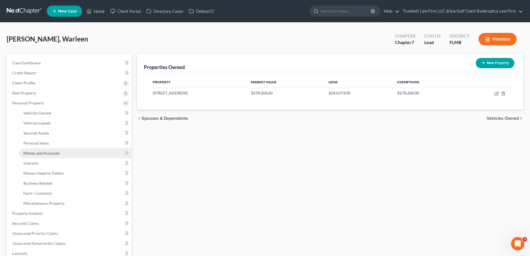
click at [44, 148] on link "Money and Accounts" at bounding box center [75, 153] width 113 height 10
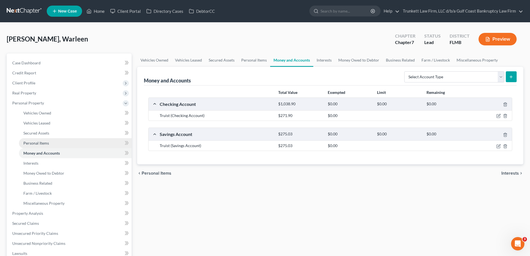
click at [43, 144] on span "Personal Items" at bounding box center [36, 142] width 26 height 5
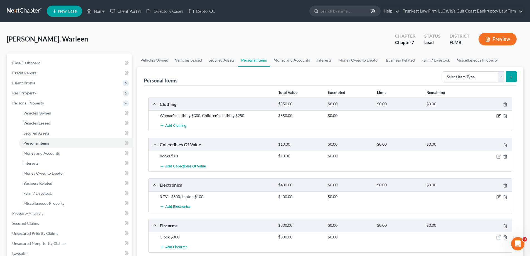
click at [498, 114] on icon "button" at bounding box center [497, 115] width 3 height 3
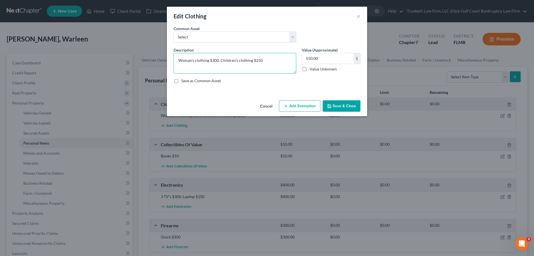
click at [212, 60] on textarea "Woman's clothing $300, Children's clothing $250" at bounding box center [234, 63] width 123 height 21
type textarea "Woman's clothing $100, Children's clothing $50"
type input "100"
click at [336, 104] on button "Save & Close" at bounding box center [342, 106] width 38 height 12
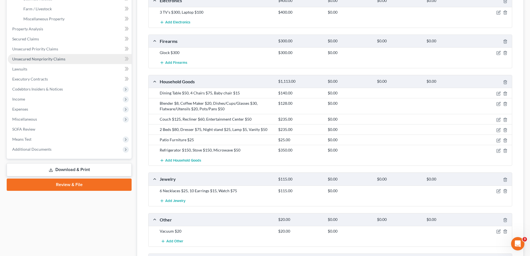
scroll to position [128, 0]
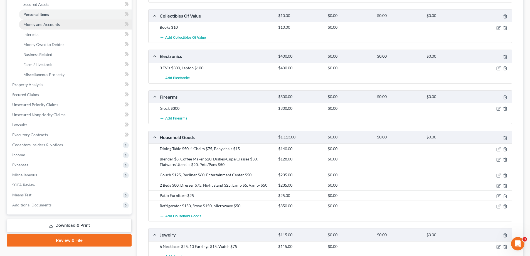
click at [45, 24] on span "Money and Accounts" at bounding box center [41, 24] width 36 height 5
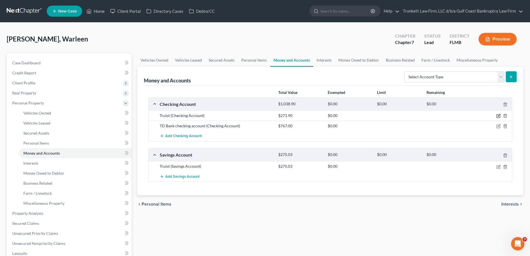
click at [500, 114] on icon "button" at bounding box center [498, 115] width 4 height 4
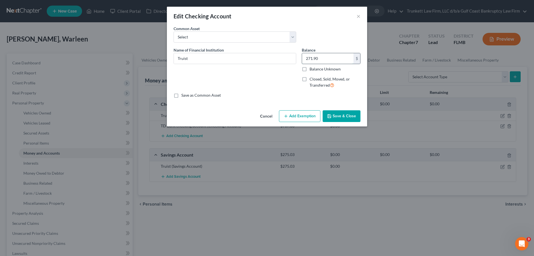
click at [328, 55] on input "271.90" at bounding box center [327, 58] width 51 height 11
click at [344, 113] on button "Save & Close" at bounding box center [342, 116] width 38 height 12
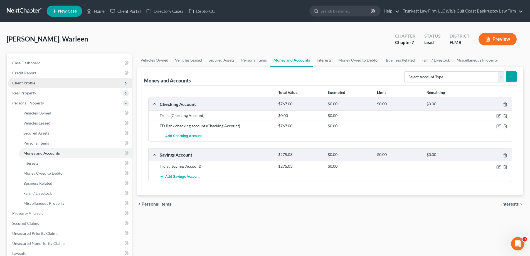
click at [34, 82] on span "Client Profile" at bounding box center [23, 82] width 23 height 5
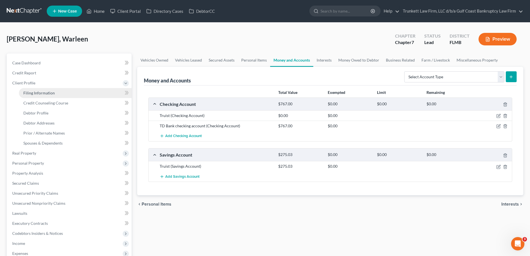
click at [50, 92] on span "Filing Information" at bounding box center [38, 92] width 31 height 5
select select "1"
select select "0"
select select "9"
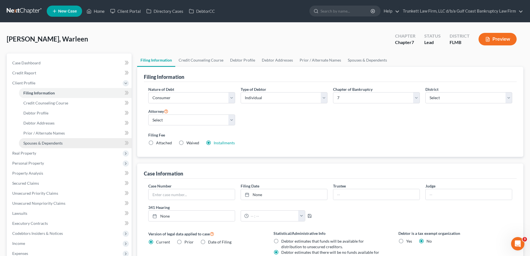
click at [46, 140] on span "Spouses & Dependents" at bounding box center [42, 142] width 39 height 5
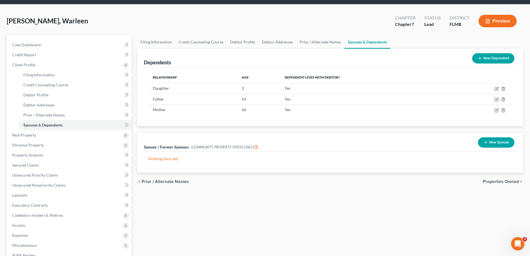
scroll to position [56, 0]
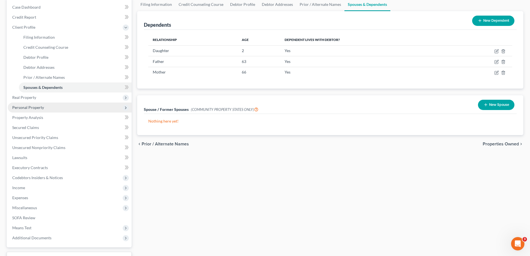
click at [41, 107] on span "Personal Property" at bounding box center [28, 107] width 32 height 5
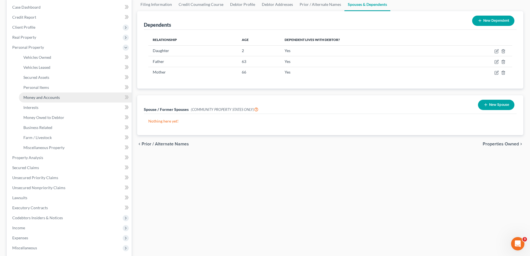
click at [51, 99] on span "Money and Accounts" at bounding box center [41, 97] width 36 height 5
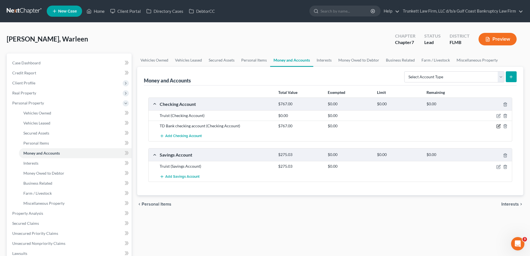
click at [497, 124] on icon "button" at bounding box center [498, 126] width 4 height 4
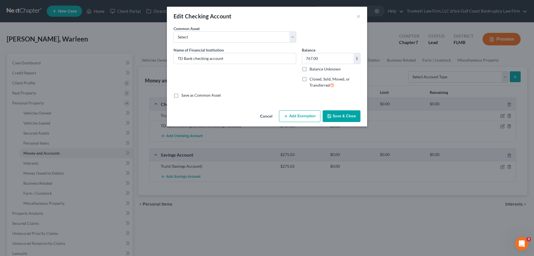
click at [300, 115] on button "Add Exemption" at bounding box center [299, 116] width 41 height 12
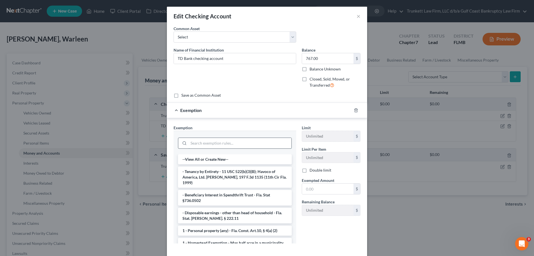
click at [218, 145] on input "search" at bounding box center [240, 143] width 103 height 11
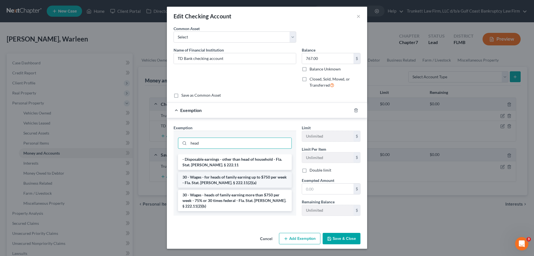
type input "head"
click at [241, 179] on li "30 - Wages - for heads of family earning up to $750 per week - Fla. Stat. [PERS…" at bounding box center [235, 180] width 114 height 16
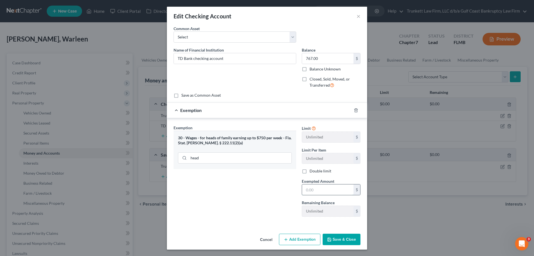
click at [319, 192] on input "text" at bounding box center [327, 189] width 51 height 11
type input "767"
click at [337, 240] on button "Save & Close" at bounding box center [342, 239] width 38 height 12
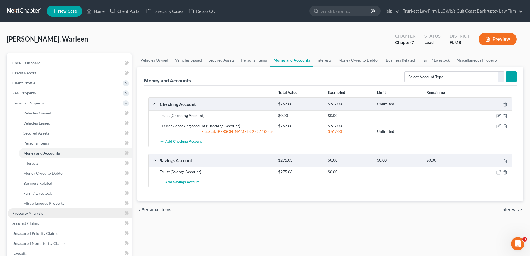
click at [36, 212] on span "Property Analysis" at bounding box center [27, 212] width 31 height 5
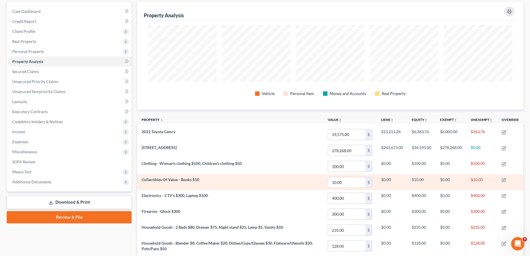
scroll to position [13, 0]
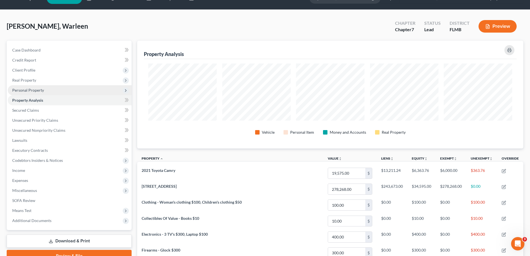
click at [40, 91] on span "Personal Property" at bounding box center [28, 90] width 32 height 5
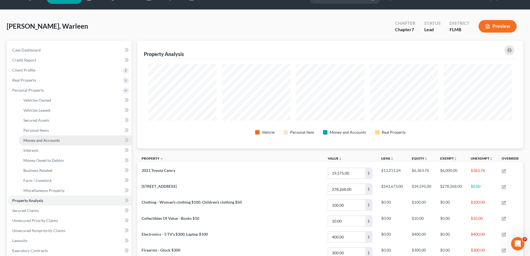
click at [56, 140] on span "Money and Accounts" at bounding box center [41, 140] width 36 height 5
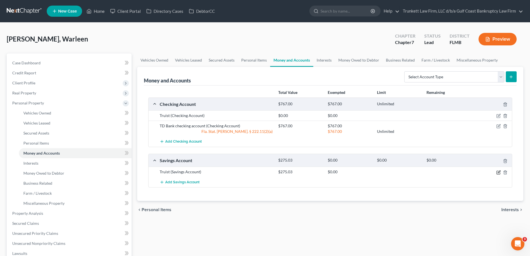
click at [499, 171] on icon "button" at bounding box center [498, 171] width 3 height 3
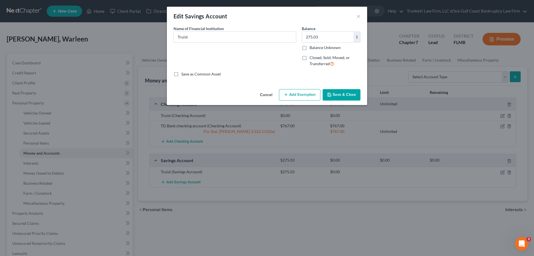
click at [297, 93] on button "Add Exemption" at bounding box center [299, 95] width 41 height 12
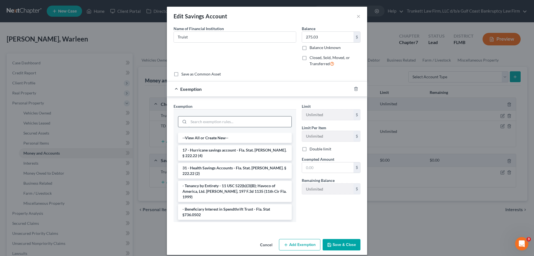
click at [200, 121] on input "search" at bounding box center [240, 121] width 103 height 11
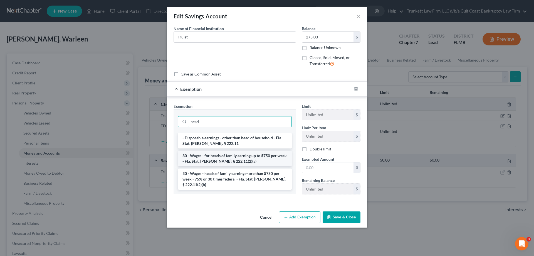
type input "head"
click at [249, 160] on li "30 - Wages - for heads of family earning up to $750 per week - Fla. Stat. [PERS…" at bounding box center [235, 158] width 114 height 16
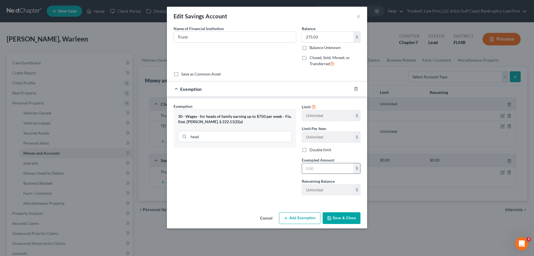
click at [315, 167] on input "text" at bounding box center [327, 168] width 51 height 11
type input "275.03"
click at [347, 218] on button "Save & Close" at bounding box center [342, 218] width 38 height 12
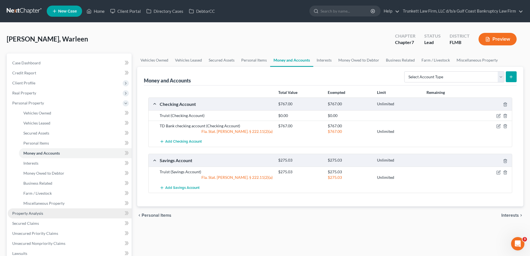
click at [36, 214] on span "Property Analysis" at bounding box center [27, 212] width 31 height 5
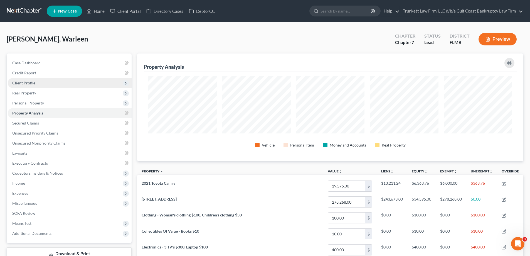
click at [38, 81] on span "Client Profile" at bounding box center [70, 83] width 124 height 10
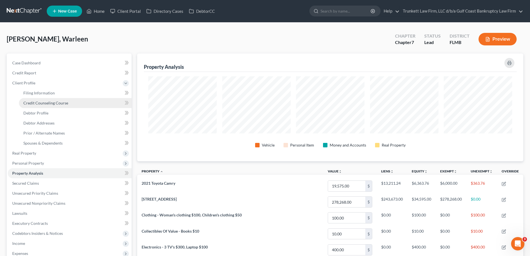
click at [48, 102] on span "Credit Counseling Course" at bounding box center [45, 102] width 45 height 5
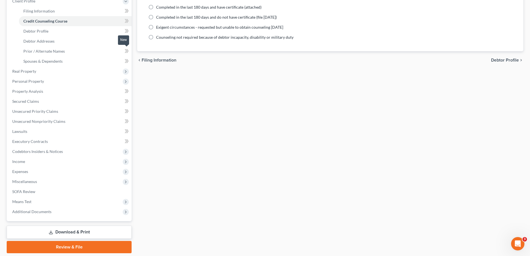
scroll to position [83, 0]
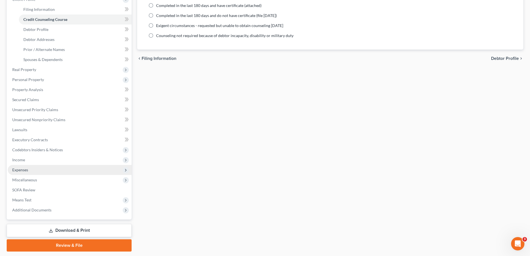
click at [32, 168] on span "Expenses" at bounding box center [70, 170] width 124 height 10
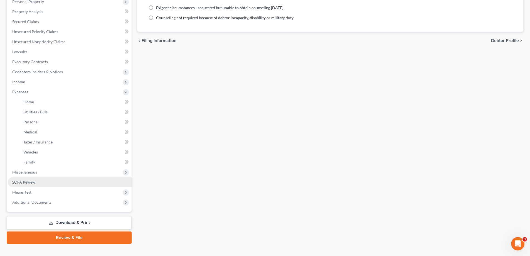
scroll to position [110, 0]
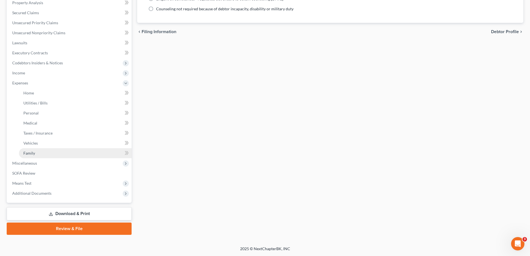
click at [50, 155] on link "Family" at bounding box center [75, 153] width 113 height 10
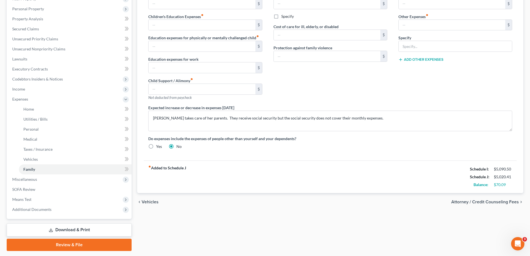
scroll to position [27, 0]
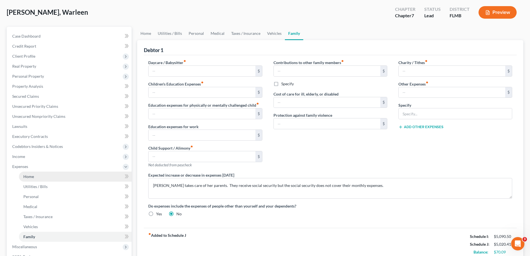
click at [36, 177] on link "Home" at bounding box center [75, 176] width 113 height 10
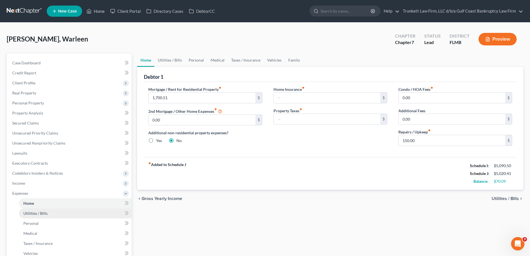
click at [36, 213] on span "Utilities / Bills" at bounding box center [35, 212] width 24 height 5
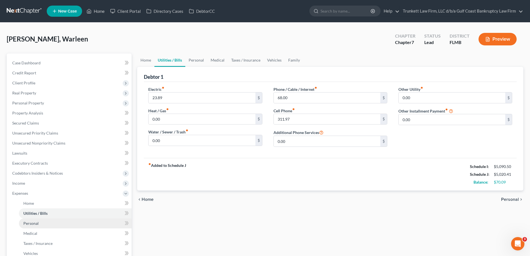
click at [33, 224] on span "Personal" at bounding box center [30, 222] width 15 height 5
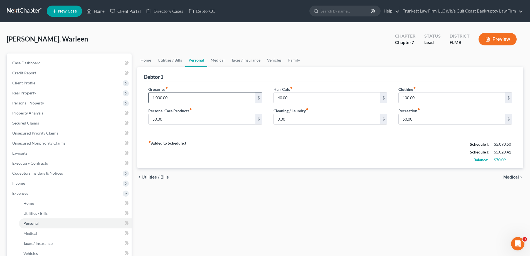
click at [204, 95] on input "1,000.00" at bounding box center [201, 97] width 106 height 11
click at [424, 121] on input "50.00" at bounding box center [451, 119] width 106 height 11
click at [424, 121] on input "150" at bounding box center [451, 119] width 106 height 11
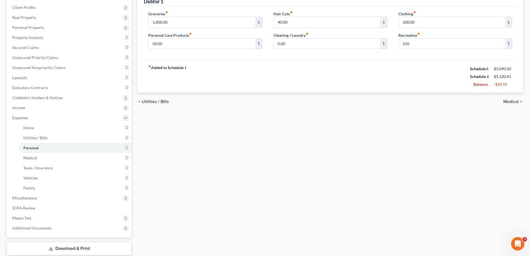
scroll to position [83, 0]
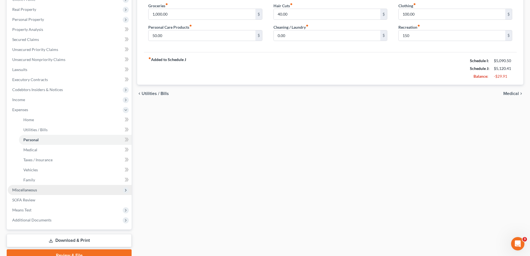
click at [29, 190] on span "Miscellaneous" at bounding box center [24, 189] width 25 height 5
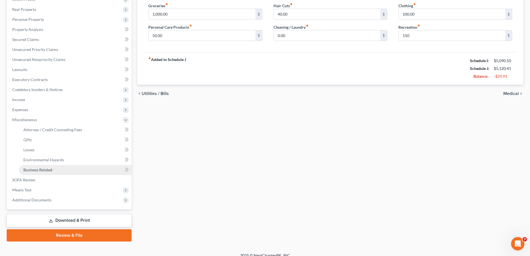
click at [39, 171] on span "Business Related" at bounding box center [37, 169] width 29 height 5
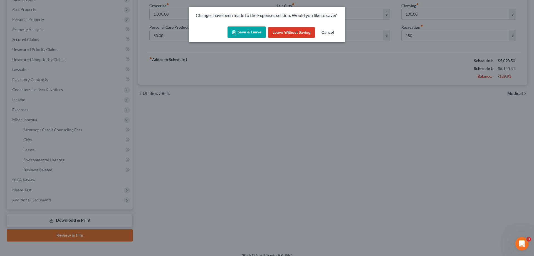
click at [246, 33] on button "Save & Leave" at bounding box center [246, 32] width 38 height 12
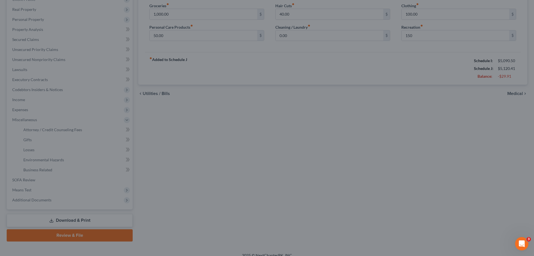
type input "150.00"
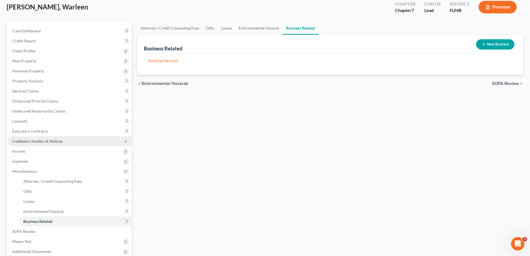
scroll to position [83, 0]
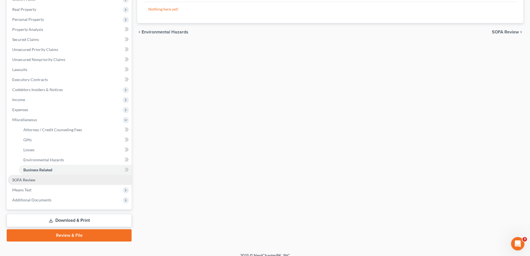
click at [34, 178] on span "SOFA Review" at bounding box center [23, 179] width 23 height 5
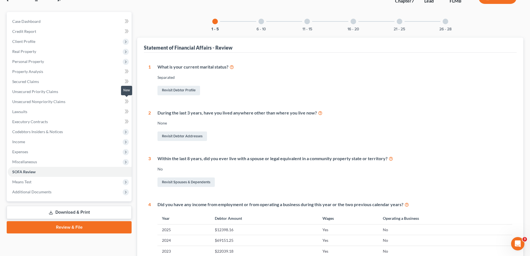
scroll to position [83, 0]
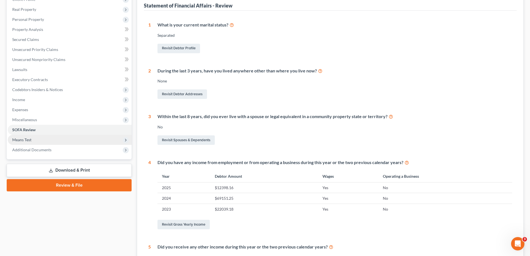
click at [31, 141] on span "Means Test" at bounding box center [21, 139] width 19 height 5
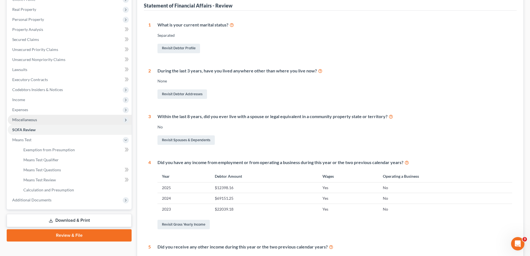
click at [41, 119] on span "Miscellaneous" at bounding box center [70, 120] width 124 height 10
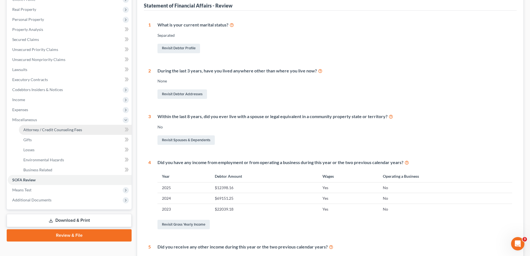
click at [48, 130] on span "Attorney / Credit Counseling Fees" at bounding box center [52, 129] width 59 height 5
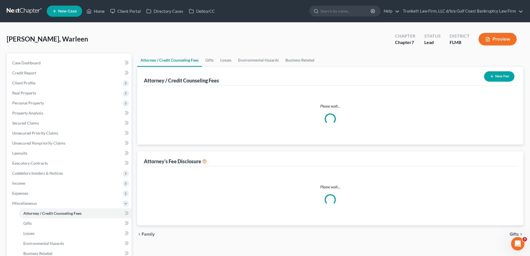
select select "0"
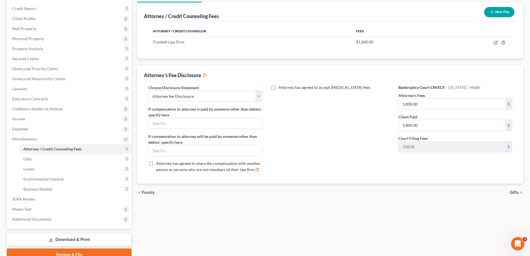
scroll to position [83, 0]
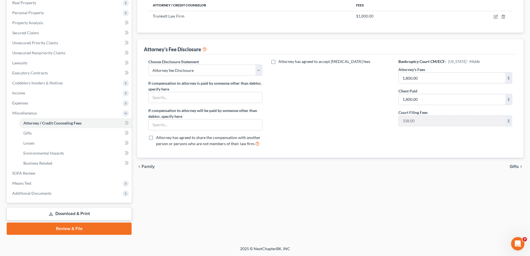
click at [76, 214] on link "Download & Print" at bounding box center [69, 213] width 125 height 13
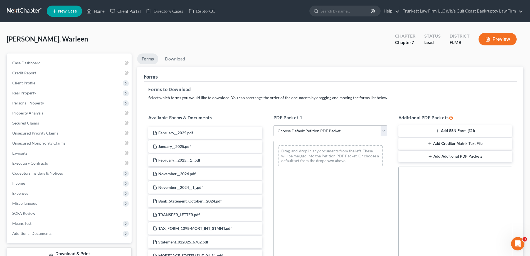
click at [311, 131] on select "Choose Default Petition PDF Packet Complete Bankruptcy Petition (all forms and …" at bounding box center [330, 130] width 114 height 11
select select "0"
click at [273, 125] on select "Choose Default Petition PDF Packet Complete Bankruptcy Petition (all forms and …" at bounding box center [330, 130] width 114 height 11
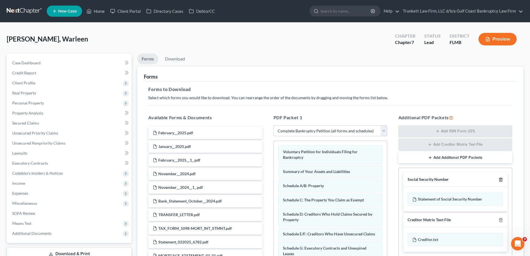
click at [499, 177] on icon "button" at bounding box center [500, 179] width 4 height 4
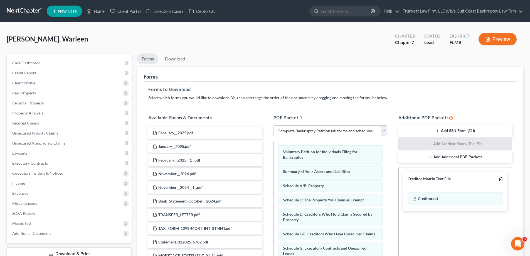
click at [502, 178] on icon "button" at bounding box center [500, 179] width 3 height 4
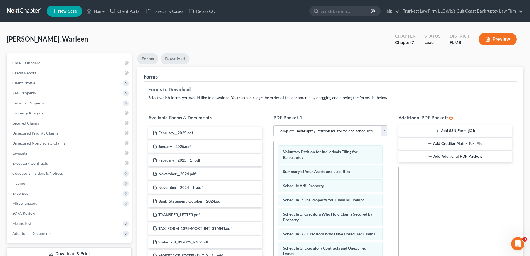
click at [178, 61] on link "Download" at bounding box center [174, 58] width 29 height 11
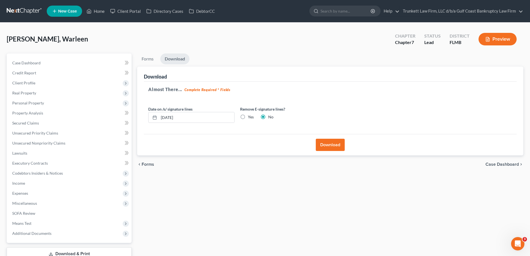
click at [333, 145] on button "Download" at bounding box center [330, 144] width 29 height 12
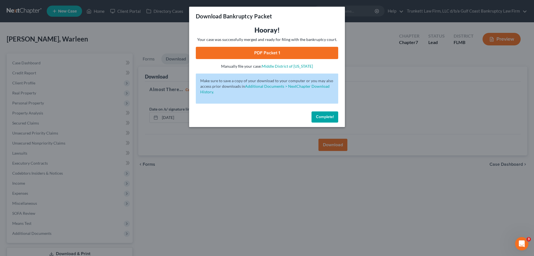
click at [267, 52] on link "PDF Packet 1" at bounding box center [267, 53] width 142 height 12
